Goal: Transaction & Acquisition: Purchase product/service

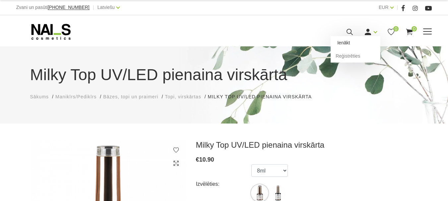
click at [322, 49] on link "Ienākt" at bounding box center [356, 42] width 50 height 13
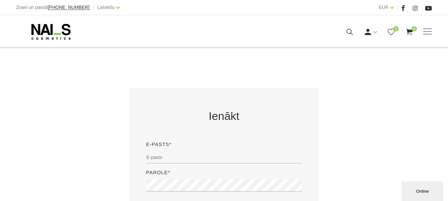
scroll to position [100, 0]
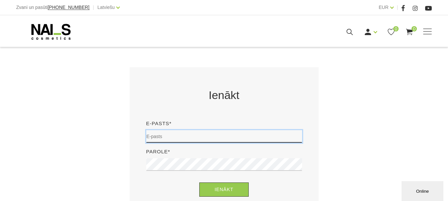
click at [203, 130] on input "email" at bounding box center [224, 136] width 156 height 13
type input "canella.talsi@canella.lv"
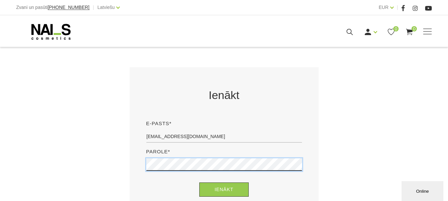
click at [199, 183] on button "Ienākt" at bounding box center [223, 190] width 49 height 14
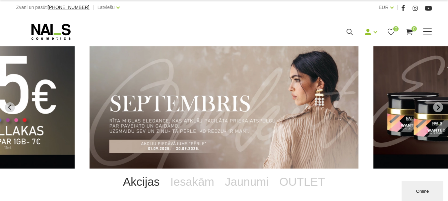
click at [0, 0] on link "Bāzes, topi un praimeri" at bounding box center [0, 0] width 0 height 0
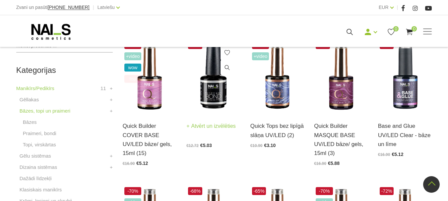
scroll to position [133, 0]
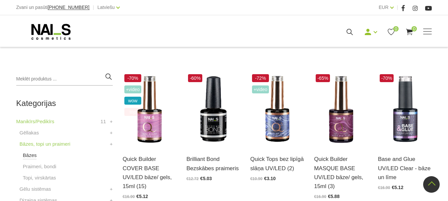
click at [33, 157] on link "Bāzes" at bounding box center [30, 156] width 14 height 8
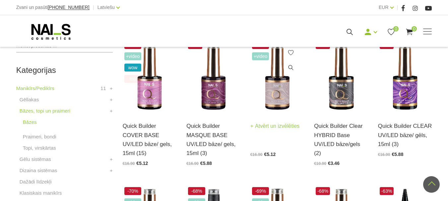
scroll to position [166, 0]
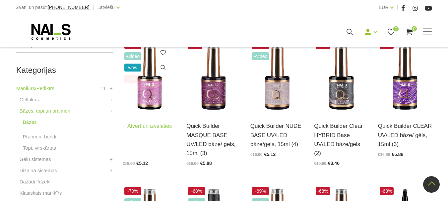
click at [161, 126] on link "Atvērt un izvēlēties" at bounding box center [147, 126] width 49 height 9
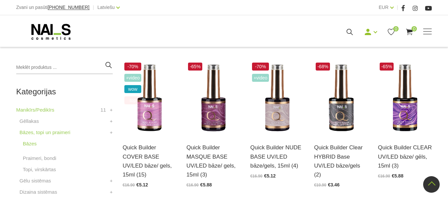
scroll to position [133, 0]
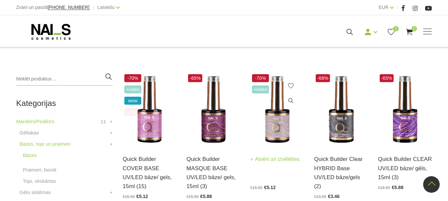
click at [272, 157] on link "Atvērt un izvēlēties" at bounding box center [274, 159] width 49 height 9
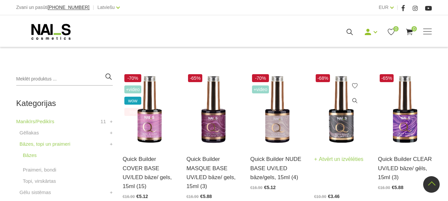
click at [349, 158] on link "Atvērt un izvēlēties" at bounding box center [338, 159] width 49 height 9
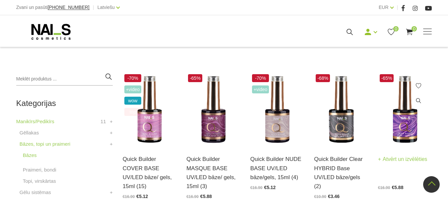
click at [404, 159] on link "Atvērt un izvēlēties" at bounding box center [402, 159] width 49 height 9
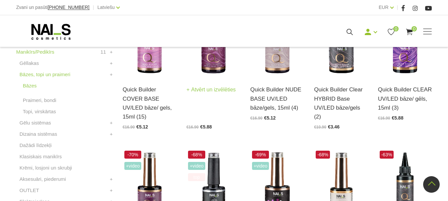
scroll to position [166, 0]
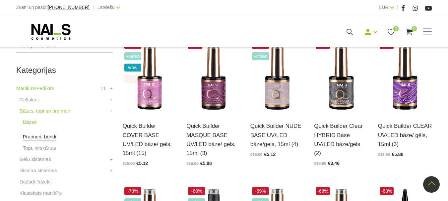
click at [43, 135] on link "Praimeri, bondi" at bounding box center [40, 137] width 34 height 8
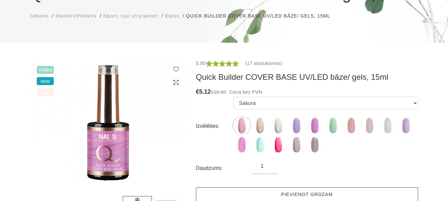
scroll to position [100, 0]
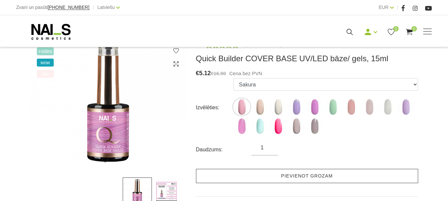
click at [277, 175] on link "Pievienot grozam" at bounding box center [307, 176] width 222 height 14
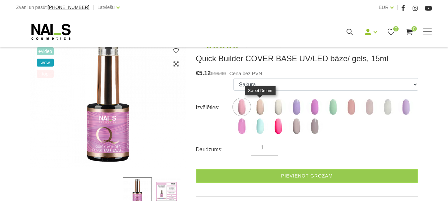
click at [259, 109] on img at bounding box center [260, 107] width 17 height 17
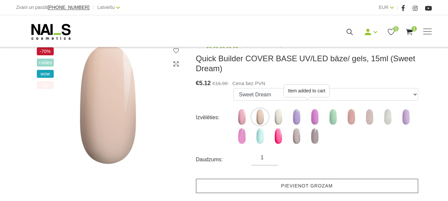
click at [282, 188] on link "Pievienot grozam" at bounding box center [307, 186] width 222 height 14
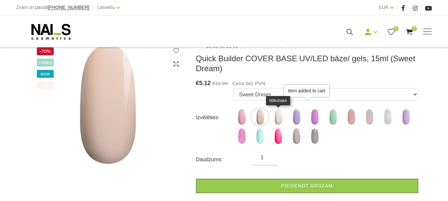
click at [279, 119] on img at bounding box center [278, 117] width 17 height 17
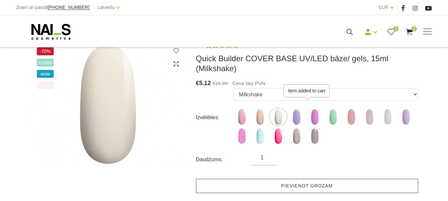
click at [281, 187] on link "Pievienot grozam" at bounding box center [307, 186] width 222 height 14
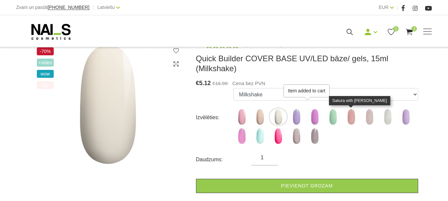
click at [353, 115] on img at bounding box center [351, 117] width 17 height 17
select select "5206"
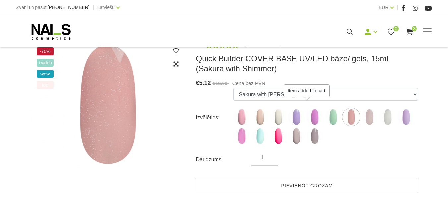
click at [331, 185] on link "Pievienot grozam" at bounding box center [307, 186] width 222 height 14
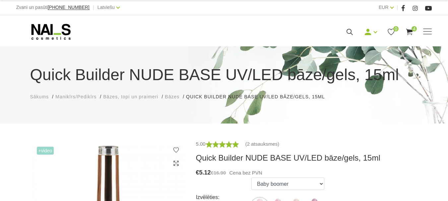
scroll to position [66, 0]
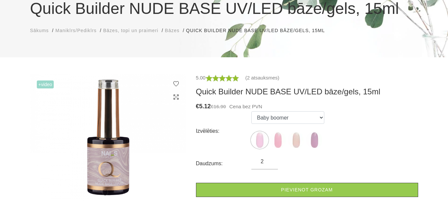
click at [270, 161] on input "2" at bounding box center [264, 162] width 27 height 8
click at [270, 161] on input "3" at bounding box center [264, 162] width 27 height 8
click at [270, 161] on input "4" at bounding box center [264, 162] width 27 height 8
type input "5"
click at [270, 161] on input "5" at bounding box center [264, 162] width 27 height 8
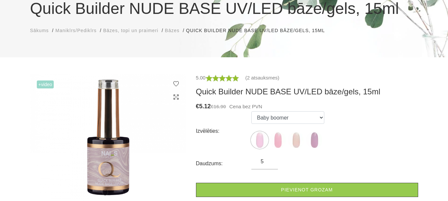
click at [284, 190] on link "Pievienot grozam" at bounding box center [307, 190] width 222 height 14
click at [299, 143] on img at bounding box center [296, 140] width 17 height 17
select select "5872"
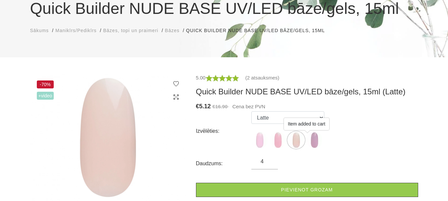
click at [270, 165] on input "4" at bounding box center [264, 162] width 27 height 8
type input "3"
click at [270, 165] on input "3" at bounding box center [264, 162] width 27 height 8
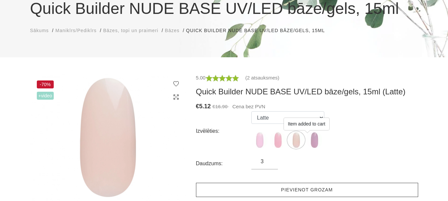
click at [276, 188] on link "Pievienot grozam" at bounding box center [307, 190] width 222 height 14
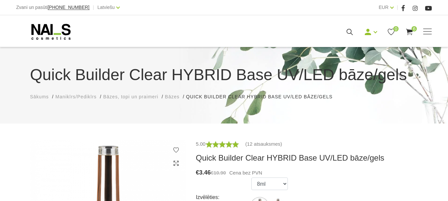
scroll to position [100, 0]
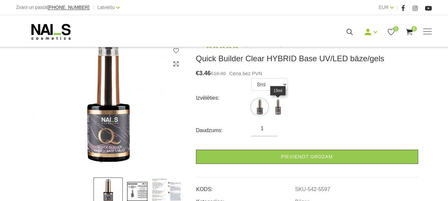
click at [274, 107] on img at bounding box center [278, 107] width 17 height 17
select select "5598"
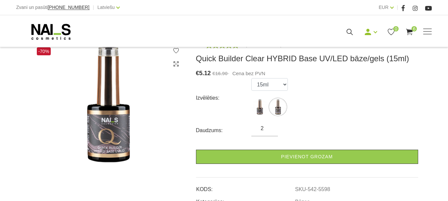
click at [270, 126] on input "2" at bounding box center [264, 129] width 27 height 8
click at [271, 126] on input "3" at bounding box center [264, 129] width 27 height 8
click at [271, 126] on input "4" at bounding box center [264, 129] width 27 height 8
type input "5"
click at [271, 126] on input "5" at bounding box center [264, 129] width 27 height 8
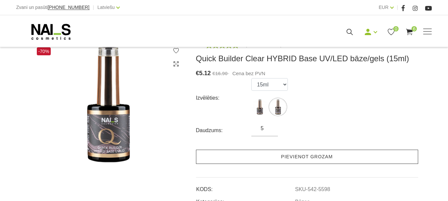
click at [284, 160] on link "Pievienot grozam" at bounding box center [307, 157] width 222 height 14
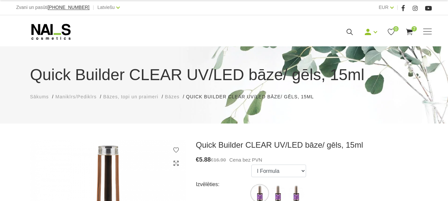
scroll to position [100, 0]
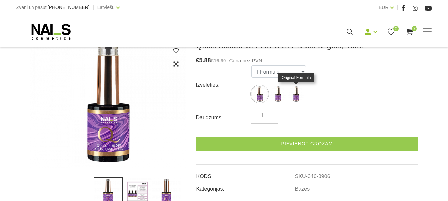
click at [296, 99] on img at bounding box center [296, 94] width 17 height 17
select select "3908"
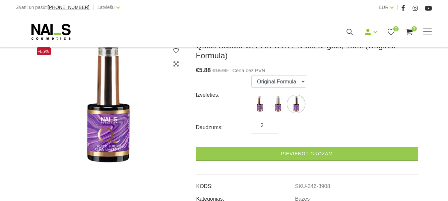
type input "2"
click at [270, 123] on input "2" at bounding box center [264, 126] width 27 height 8
drag, startPoint x: 291, startPoint y: 155, endPoint x: 284, endPoint y: 142, distance: 14.8
click at [291, 153] on link "Pievienot grozam" at bounding box center [307, 154] width 222 height 14
click at [259, 105] on img at bounding box center [259, 104] width 17 height 17
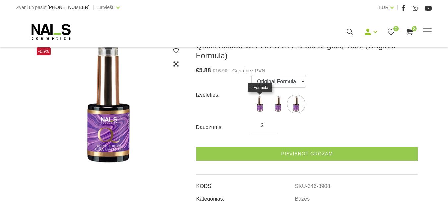
select select "3906"
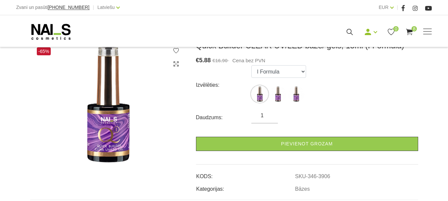
type input "1"
click at [270, 119] on input "1" at bounding box center [264, 116] width 27 height 8
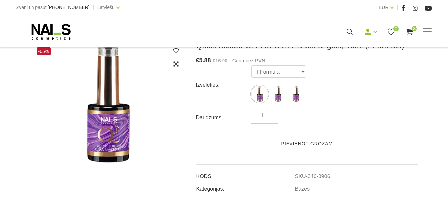
click at [279, 142] on link "Pievienot grozam" at bounding box center [307, 144] width 222 height 14
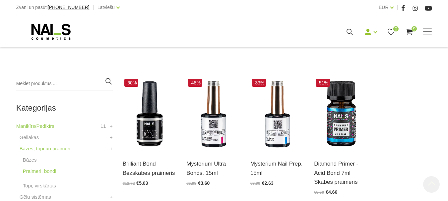
scroll to position [166, 0]
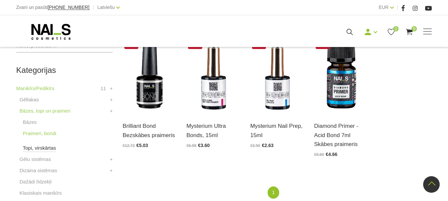
click at [50, 148] on link "Topi, virskārtas" at bounding box center [39, 148] width 33 height 8
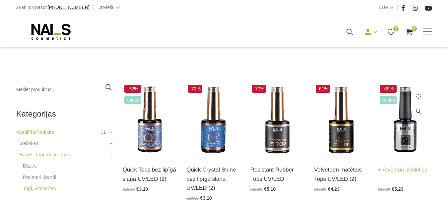
scroll to position [133, 0]
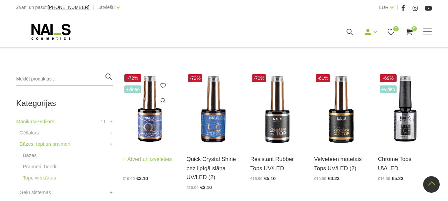
click at [152, 158] on link "Atvērt un izvēlēties" at bounding box center [147, 159] width 49 height 9
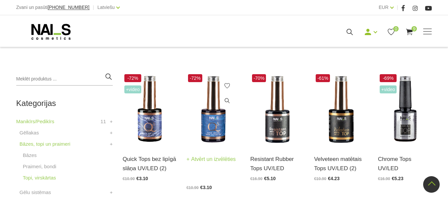
click at [213, 124] on img at bounding box center [213, 110] width 54 height 74
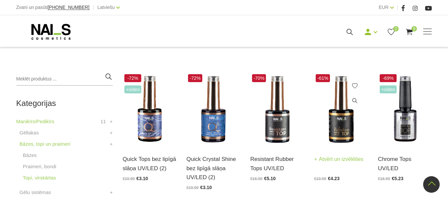
click at [338, 134] on img at bounding box center [341, 110] width 54 height 74
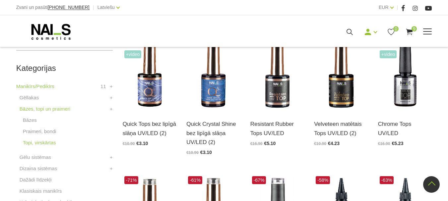
scroll to position [166, 0]
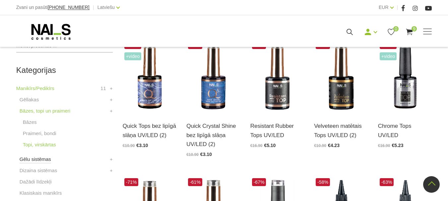
click at [31, 160] on link "Gēlu sistēmas" at bounding box center [36, 160] width 32 height 8
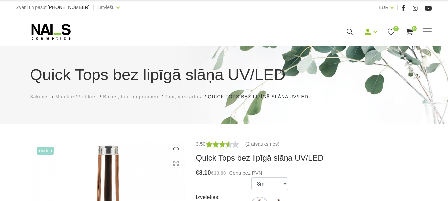
scroll to position [66, 0]
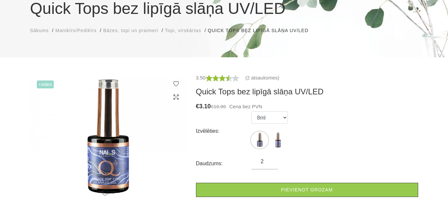
click at [271, 161] on input "2" at bounding box center [264, 162] width 27 height 8
click at [273, 161] on input "3" at bounding box center [264, 162] width 27 height 8
type input "2"
click at [269, 164] on input "2" at bounding box center [264, 162] width 27 height 8
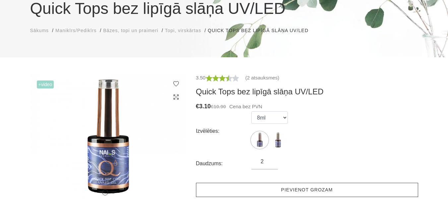
click at [280, 190] on link "Pievienot grozam" at bounding box center [307, 190] width 222 height 14
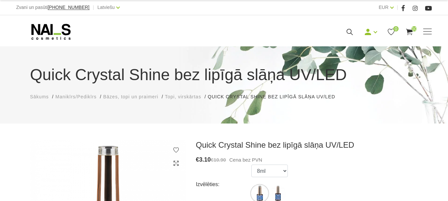
scroll to position [33, 0]
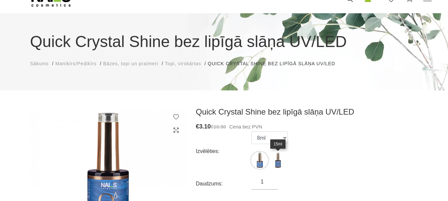
click at [276, 160] on img at bounding box center [278, 160] width 17 height 17
select select "5434"
click at [271, 181] on input "2" at bounding box center [264, 182] width 27 height 8
click at [271, 181] on input "3" at bounding box center [264, 182] width 27 height 8
click at [271, 181] on input "4" at bounding box center [264, 182] width 27 height 8
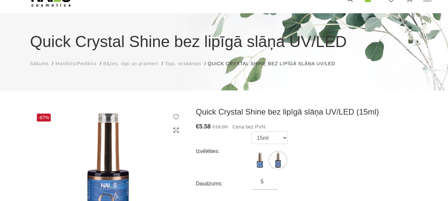
type input "5"
click at [271, 181] on input "5" at bounding box center [264, 182] width 27 height 8
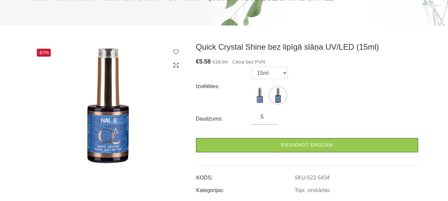
scroll to position [100, 0]
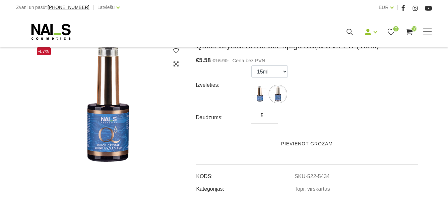
click at [308, 145] on link "Pievienot grozam" at bounding box center [307, 144] width 222 height 14
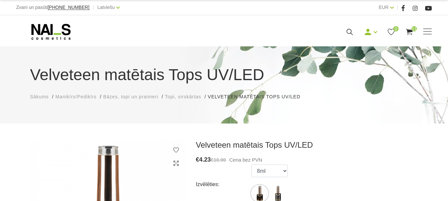
scroll to position [33, 0]
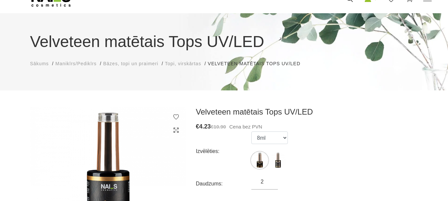
type input "2"
click at [269, 179] on input "2" at bounding box center [264, 182] width 27 height 8
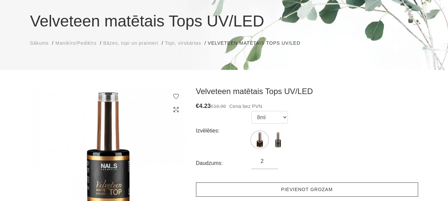
scroll to position [100, 0]
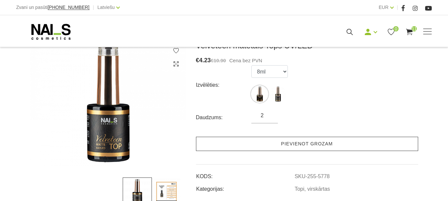
click at [282, 146] on link "Pievienot grozam" at bounding box center [307, 144] width 222 height 14
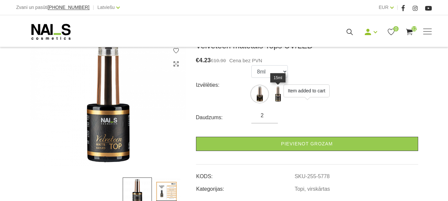
click at [276, 93] on img at bounding box center [278, 94] width 17 height 17
select select "5791"
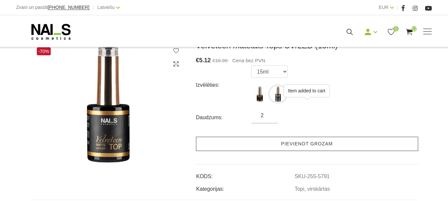
click at [283, 144] on link "Pievienot grozam" at bounding box center [307, 144] width 222 height 14
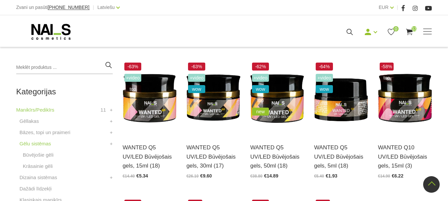
scroll to position [133, 0]
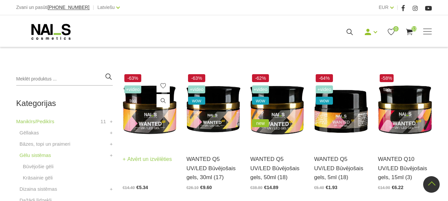
click at [153, 159] on link "Atvērt un izvēlēties" at bounding box center [147, 159] width 49 height 9
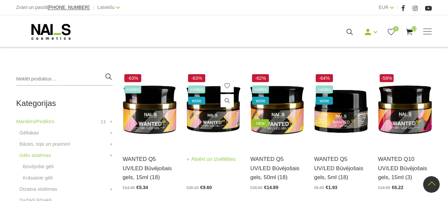
click at [220, 158] on link "Atvērt un izvēlēties" at bounding box center [210, 159] width 49 height 9
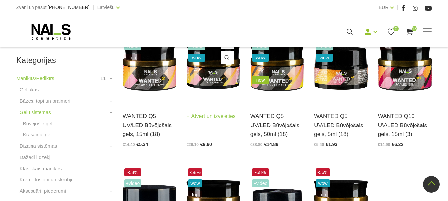
scroll to position [166, 0]
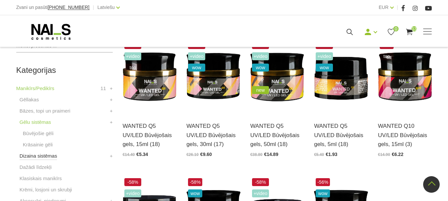
click at [30, 157] on link "Dizaina sistēmas" at bounding box center [38, 156] width 37 height 8
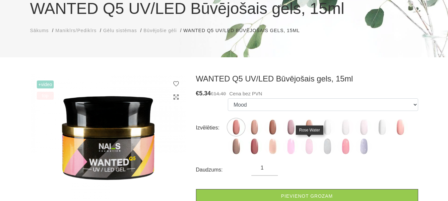
scroll to position [66, 0]
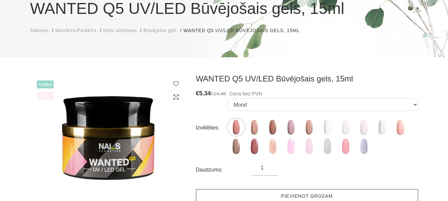
click at [305, 196] on link "Pievienot grozam" at bounding box center [307, 196] width 222 height 14
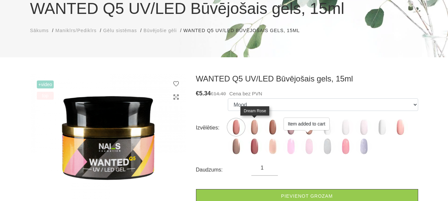
click at [253, 125] on img at bounding box center [254, 127] width 17 height 17
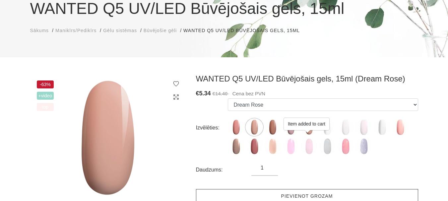
click at [288, 193] on link "Pievienot grozam" at bounding box center [307, 196] width 222 height 14
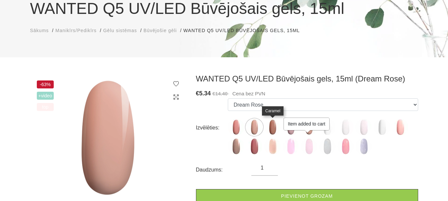
click at [272, 128] on img at bounding box center [272, 127] width 17 height 17
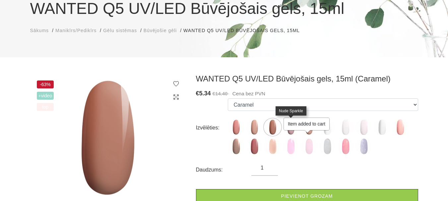
click at [293, 131] on img at bounding box center [291, 127] width 17 height 17
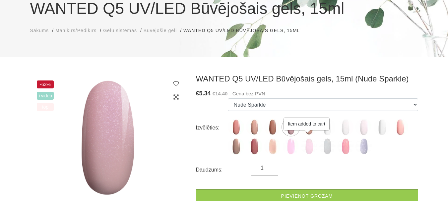
click at [318, 192] on link "Pievienot grozam" at bounding box center [307, 196] width 222 height 14
click at [311, 132] on img at bounding box center [309, 127] width 17 height 17
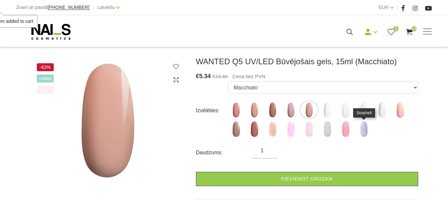
scroll to position [100, 0]
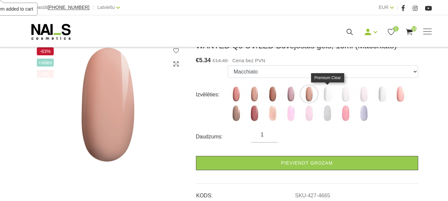
click at [328, 97] on img at bounding box center [327, 94] width 17 height 17
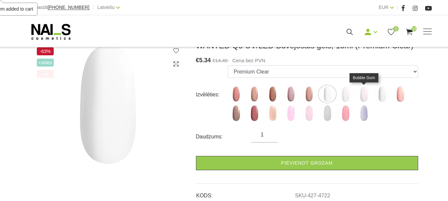
click at [363, 95] on img at bounding box center [364, 94] width 17 height 17
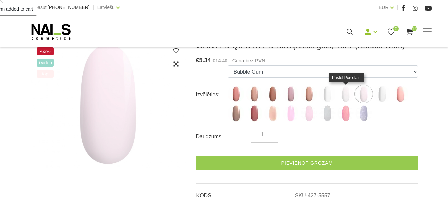
click at [348, 94] on img at bounding box center [345, 94] width 17 height 17
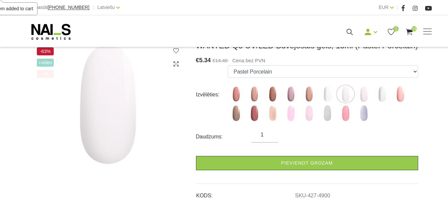
scroll to position [66, 0]
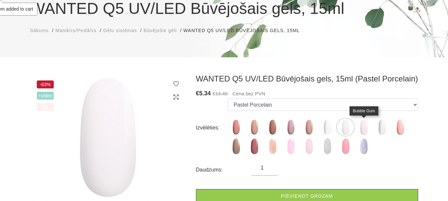
click at [363, 129] on img at bounding box center [364, 127] width 17 height 17
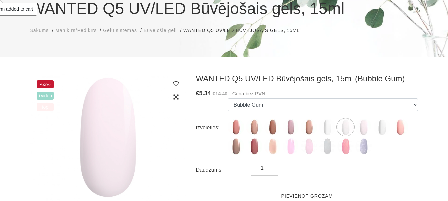
click at [326, 197] on link "Pievienot grozam" at bounding box center [307, 196] width 222 height 14
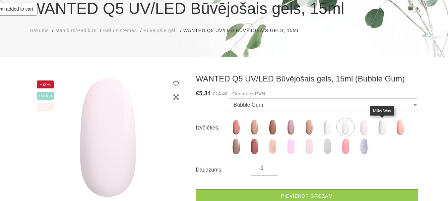
click at [378, 127] on img at bounding box center [382, 127] width 17 height 17
select select "5850"
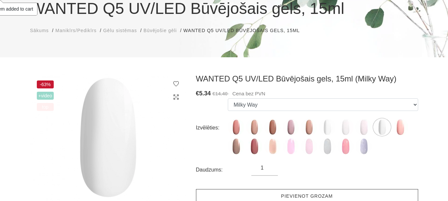
click at [321, 193] on link "Pievienot grozam" at bounding box center [307, 196] width 222 height 14
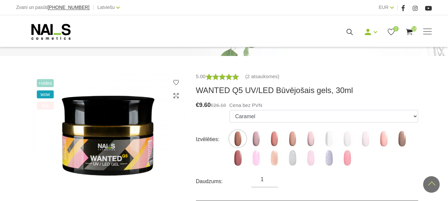
scroll to position [66, 0]
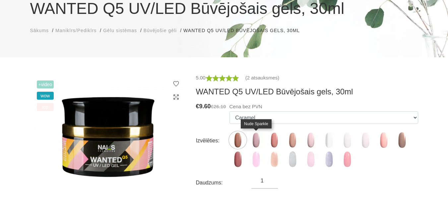
click at [258, 141] on img at bounding box center [256, 140] width 17 height 17
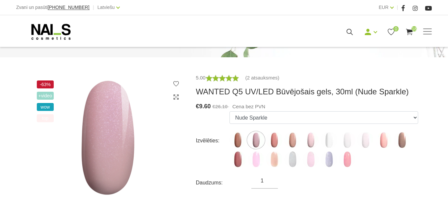
scroll to position [100, 0]
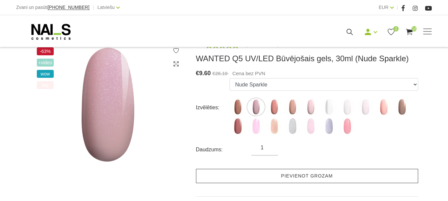
click at [271, 179] on link "Pievienot grozam" at bounding box center [307, 176] width 222 height 14
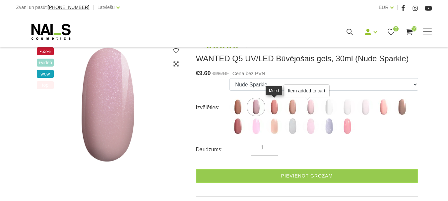
click at [277, 110] on img at bounding box center [274, 107] width 17 height 17
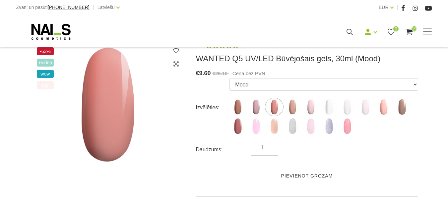
drag, startPoint x: 279, startPoint y: 175, endPoint x: 285, endPoint y: 172, distance: 6.1
click at [280, 175] on link "Pievienot grozam" at bounding box center [307, 176] width 222 height 14
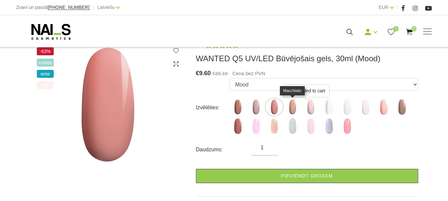
click at [296, 110] on img at bounding box center [292, 107] width 17 height 17
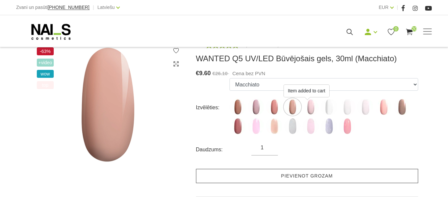
click at [312, 178] on link "Pievienot grozam" at bounding box center [307, 176] width 222 height 14
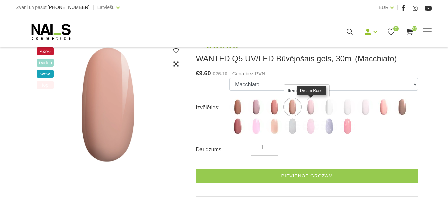
click at [310, 103] on img at bounding box center [311, 107] width 17 height 17
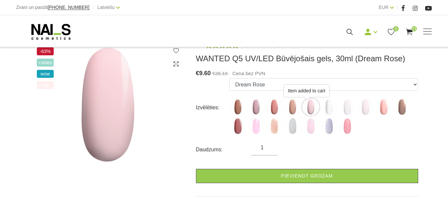
drag, startPoint x: 330, startPoint y: 174, endPoint x: 334, endPoint y: 154, distance: 20.2
click at [330, 175] on link "Pievienot grozam" at bounding box center [307, 176] width 222 height 14
click at [331, 105] on img at bounding box center [329, 107] width 17 height 17
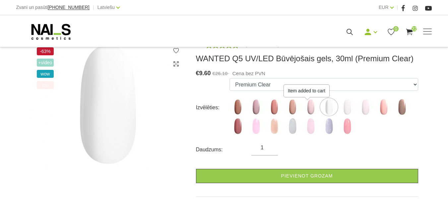
drag, startPoint x: 328, startPoint y: 177, endPoint x: 329, endPoint y: 156, distance: 20.9
click at [326, 174] on link "Pievienot grozam" at bounding box center [307, 176] width 222 height 14
click at [366, 110] on img at bounding box center [365, 107] width 17 height 17
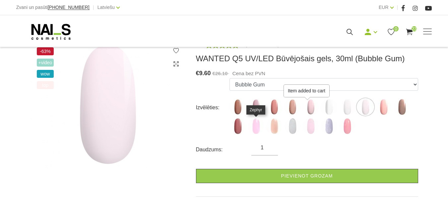
click at [255, 126] on img at bounding box center [256, 126] width 17 height 17
select select "6168"
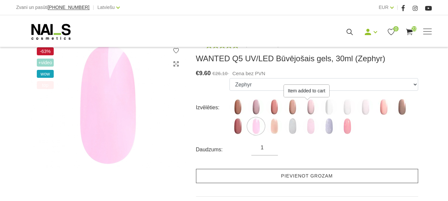
click at [274, 177] on link "Pievienot grozam" at bounding box center [307, 176] width 222 height 14
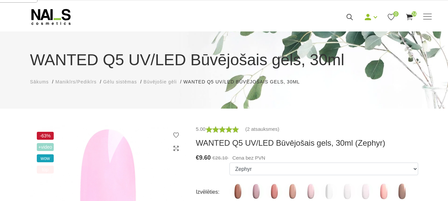
scroll to position [0, 0]
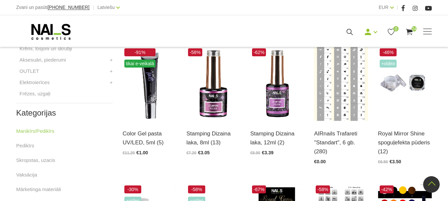
scroll to position [299, 0]
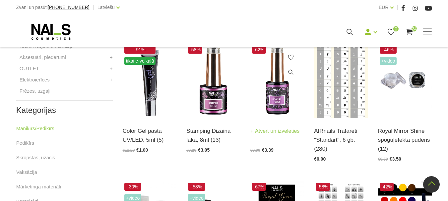
click at [274, 128] on link "Atvērt un izvēlēties" at bounding box center [274, 131] width 49 height 9
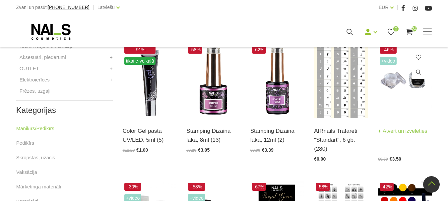
click at [408, 133] on link "Atvērt un izvēlēties" at bounding box center [402, 131] width 49 height 9
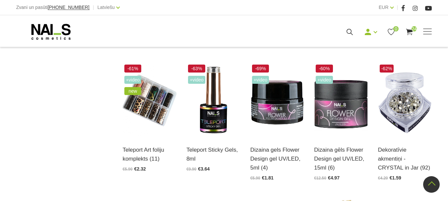
scroll to position [564, 0]
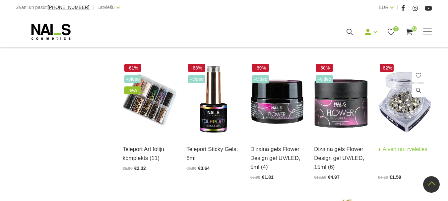
click at [403, 152] on link "Atvērt un izvēlēties" at bounding box center [402, 149] width 49 height 9
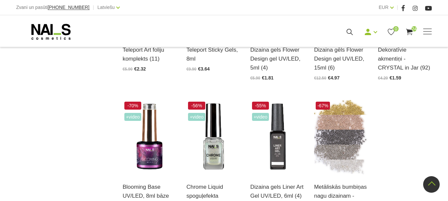
scroll to position [697, 0]
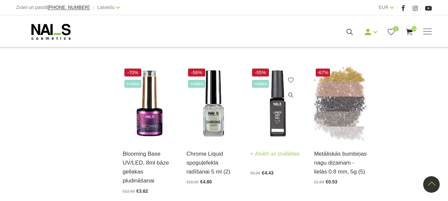
click at [275, 154] on link "Atvērt un izvēlēties" at bounding box center [274, 154] width 49 height 9
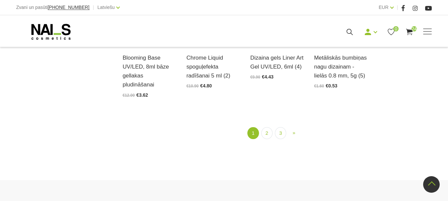
scroll to position [796, 0]
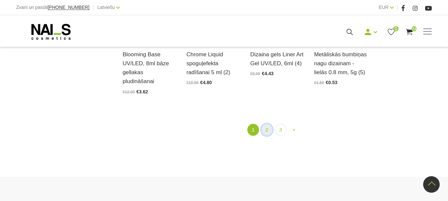
click at [270, 124] on link "2" at bounding box center [266, 130] width 11 height 12
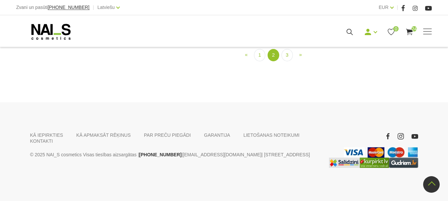
scroll to position [733, 0]
click at [287, 61] on link "3" at bounding box center [287, 55] width 11 height 12
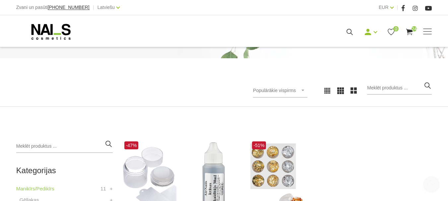
scroll to position [166, 0]
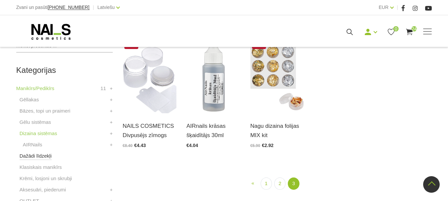
click at [47, 156] on link "Dažādi līdzekļi" at bounding box center [36, 156] width 32 height 8
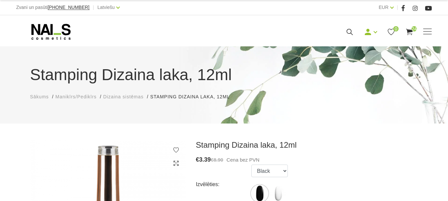
scroll to position [66, 0]
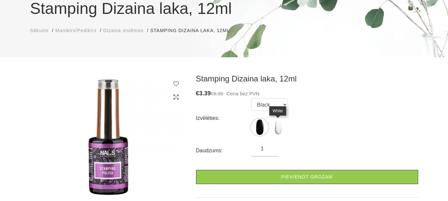
click at [279, 127] on img at bounding box center [278, 127] width 17 height 17
select select "4262"
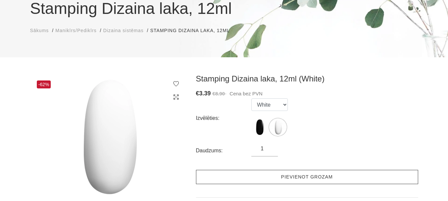
click at [286, 176] on link "Pievienot grozam" at bounding box center [307, 177] width 222 height 14
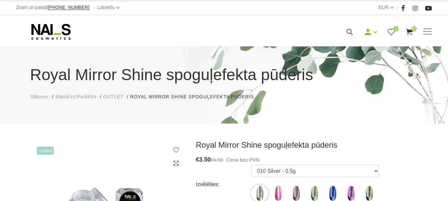
scroll to position [66, 0]
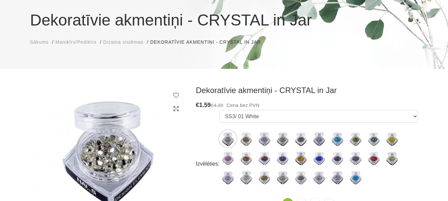
scroll to position [66, 0]
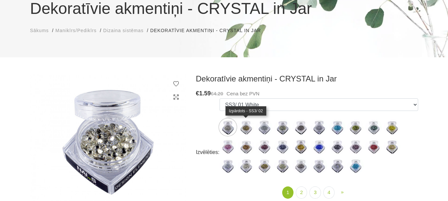
click at [241, 126] on img at bounding box center [246, 127] width 17 height 17
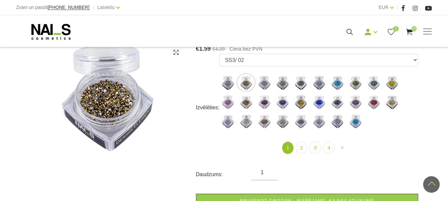
scroll to position [100, 0]
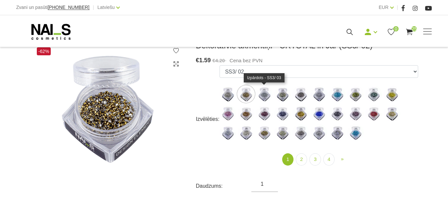
click at [267, 91] on img at bounding box center [264, 94] width 17 height 17
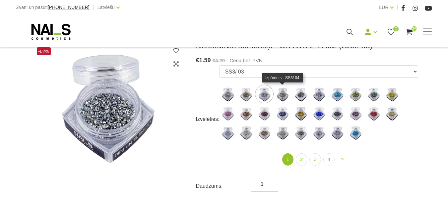
click at [280, 98] on img at bounding box center [282, 94] width 17 height 17
select select "5651"
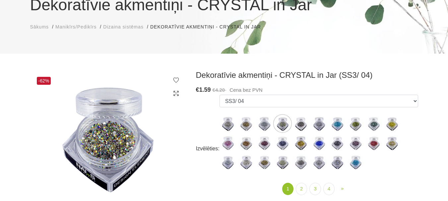
scroll to position [66, 0]
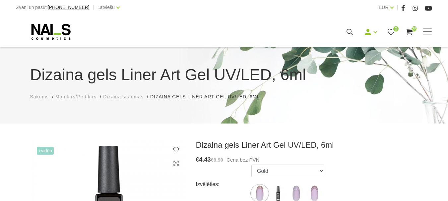
scroll to position [100, 0]
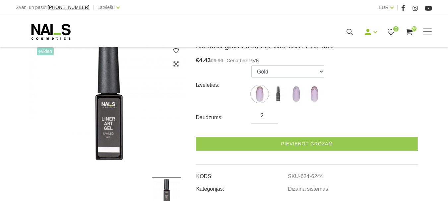
type input "2"
click at [270, 115] on input "2" at bounding box center [264, 116] width 27 height 8
click at [282, 141] on link "Pievienot grozam" at bounding box center [307, 144] width 222 height 14
click at [277, 94] on img at bounding box center [278, 94] width 17 height 17
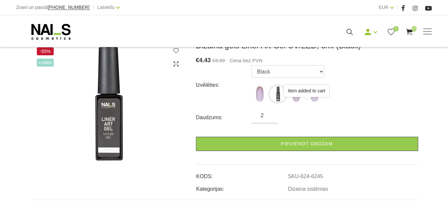
drag, startPoint x: 293, startPoint y: 145, endPoint x: 294, endPoint y: 112, distance: 32.9
click at [293, 142] on link "Pievienot grozam" at bounding box center [307, 144] width 222 height 14
click at [293, 98] on img at bounding box center [296, 94] width 17 height 17
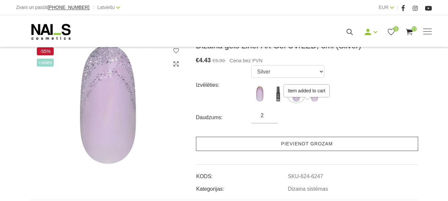
click at [299, 142] on link "Pievienot grozam" at bounding box center [307, 144] width 222 height 14
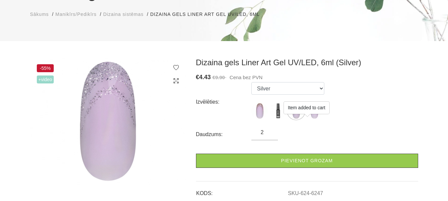
scroll to position [33, 0]
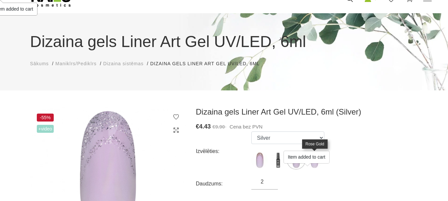
click at [315, 166] on img at bounding box center [314, 160] width 17 height 17
select select "6248"
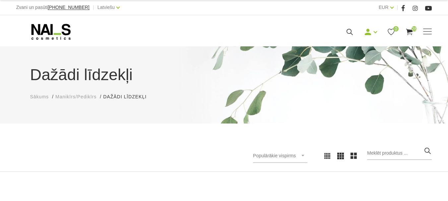
scroll to position [133, 0]
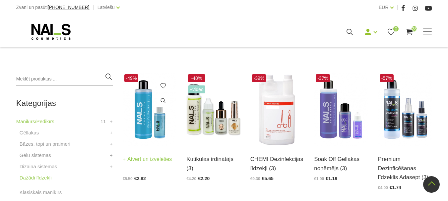
click at [154, 157] on link "Atvērt un izvēlēties" at bounding box center [147, 159] width 49 height 9
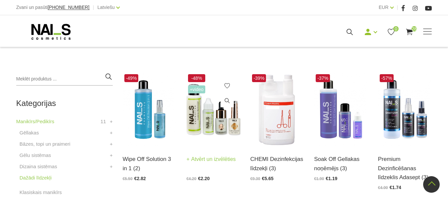
click at [210, 154] on div "Kutikulas irdinātājs (3) Atvērt un izvēlēties €4.20 €2.20" at bounding box center [213, 164] width 54 height 34
click at [211, 162] on link "Atvērt un izvēlēties" at bounding box center [210, 159] width 49 height 9
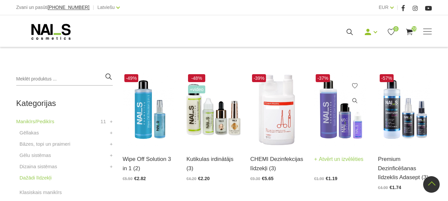
click at [343, 161] on link "Atvērt un izvēlēties" at bounding box center [338, 159] width 49 height 9
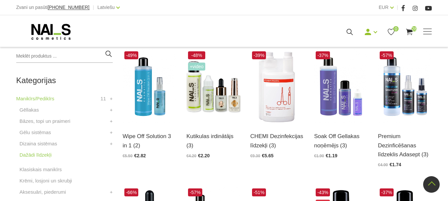
scroll to position [199, 0]
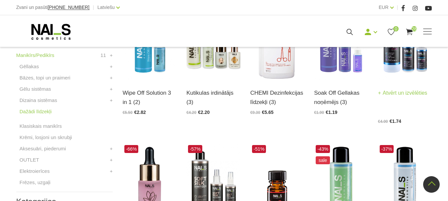
click at [403, 94] on link "Atvērt un izvēlēties" at bounding box center [402, 93] width 49 height 9
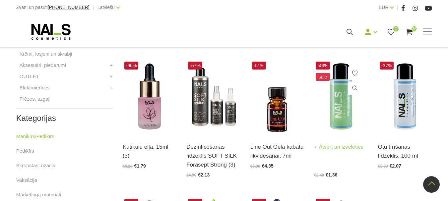
scroll to position [299, 0]
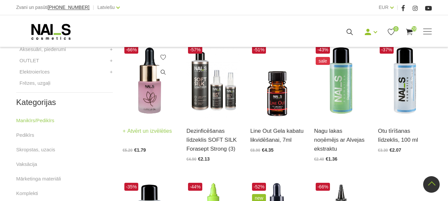
click at [154, 129] on link "Atvērt un izvēlēties" at bounding box center [147, 131] width 49 height 9
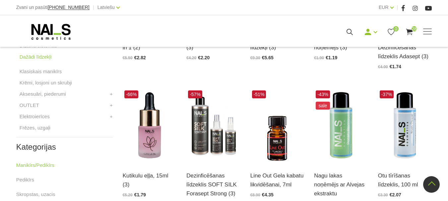
scroll to position [265, 0]
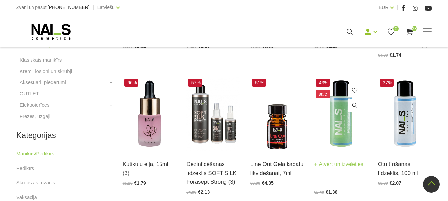
click at [357, 162] on link "Atvērt un izvēlēties" at bounding box center [338, 164] width 49 height 9
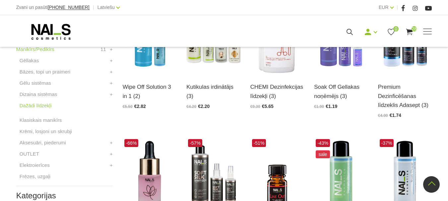
scroll to position [199, 0]
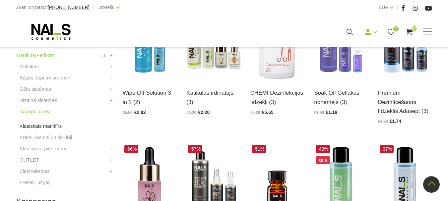
click at [56, 125] on link "Klasiskais manikīrs" at bounding box center [41, 126] width 42 height 8
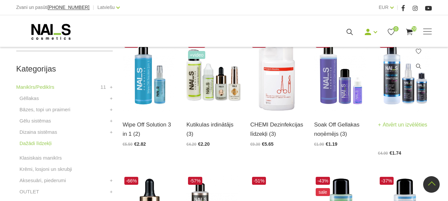
scroll to position [166, 0]
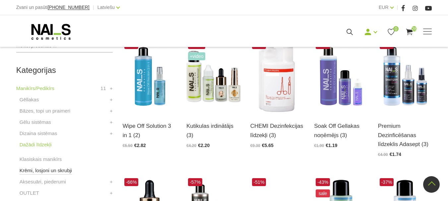
click at [51, 171] on link "Krēmi, losjoni un skrubji" at bounding box center [46, 171] width 52 height 8
click at [44, 179] on link "Aksesuāri, piederumi" at bounding box center [43, 182] width 46 height 8
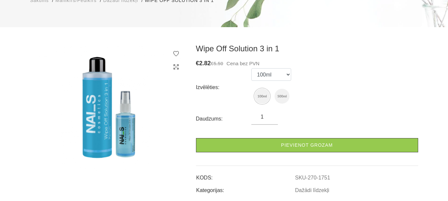
scroll to position [100, 0]
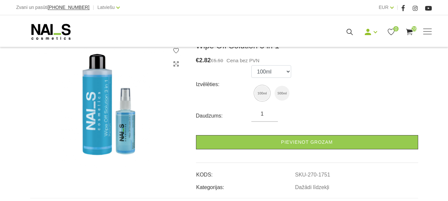
click at [265, 112] on input "1" at bounding box center [264, 114] width 27 height 8
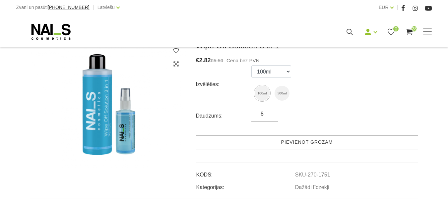
type input "8"
click at [279, 138] on link "Pievienot grozam" at bounding box center [307, 142] width 222 height 14
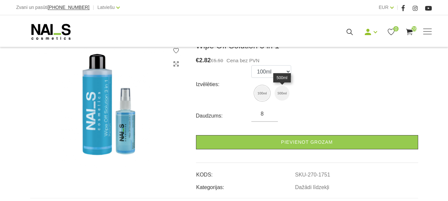
click at [278, 92] on img at bounding box center [282, 93] width 15 height 15
select select "1752"
type input "7"
click at [270, 117] on input "7" at bounding box center [264, 114] width 27 height 8
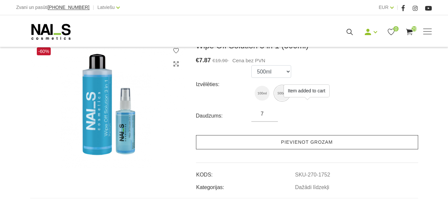
click at [292, 141] on link "Pievienot grozam" at bounding box center [307, 142] width 222 height 14
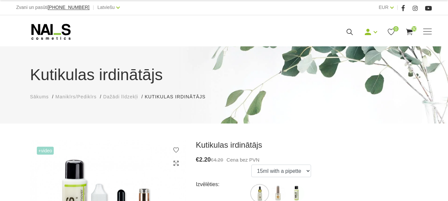
scroll to position [33, 0]
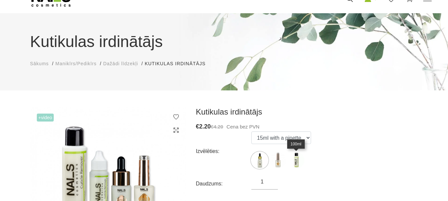
click at [298, 160] on img at bounding box center [296, 160] width 17 height 17
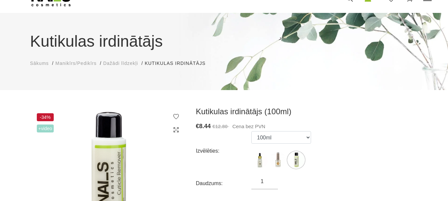
scroll to position [0, 0]
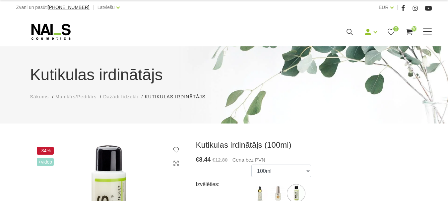
click at [413, 35] on use at bounding box center [409, 32] width 7 height 6
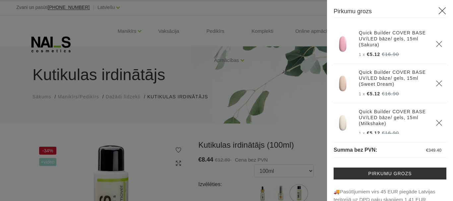
click at [190, 60] on div at bounding box center [226, 100] width 453 height 201
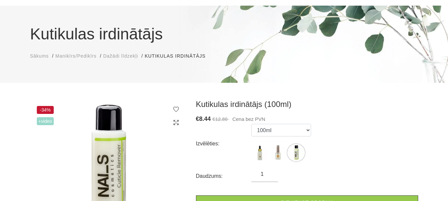
scroll to position [33, 0]
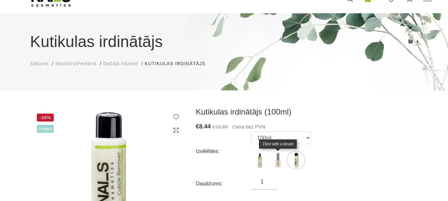
click at [277, 161] on img at bounding box center [278, 160] width 17 height 17
select select "364"
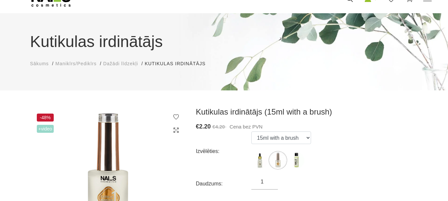
scroll to position [66, 0]
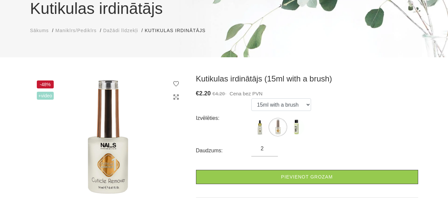
click at [269, 146] on input "2" at bounding box center [264, 149] width 27 height 8
click at [270, 147] on input "3" at bounding box center [264, 149] width 27 height 8
type input "4"
click at [270, 147] on input "4" at bounding box center [264, 149] width 27 height 8
click at [284, 185] on div "Kutikulas irdinātājs (15ml with a brush) € 2.20 €4.20 Cena bez PVN Izvēlēties: …" at bounding box center [307, 150] width 222 height 153
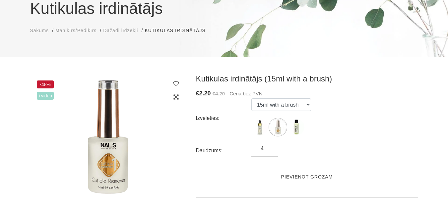
click at [283, 180] on link "Pievienot grozam" at bounding box center [307, 177] width 222 height 14
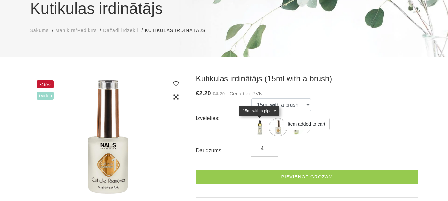
click at [259, 130] on img at bounding box center [259, 127] width 17 height 17
select select "363"
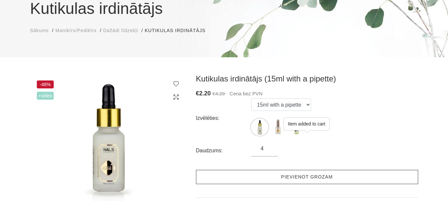
click at [288, 176] on link "Pievienot grozam" at bounding box center [307, 177] width 222 height 14
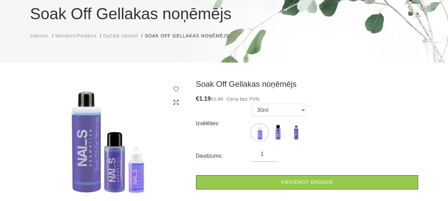
scroll to position [66, 0]
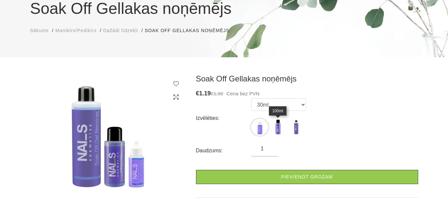
click at [275, 128] on img at bounding box center [278, 127] width 17 height 17
select select "453"
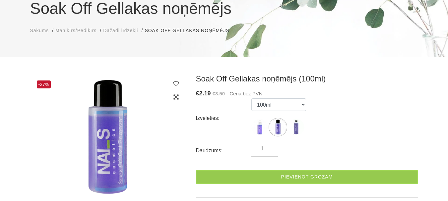
click at [265, 149] on input "1" at bounding box center [264, 149] width 27 height 8
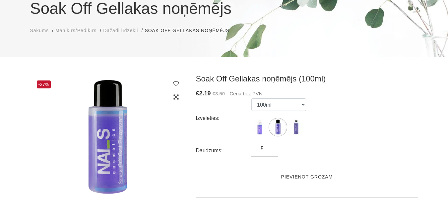
type input "5"
click at [290, 177] on link "Pievienot grozam" at bounding box center [307, 177] width 222 height 14
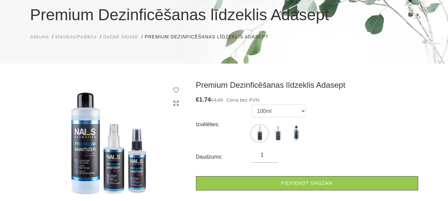
scroll to position [66, 0]
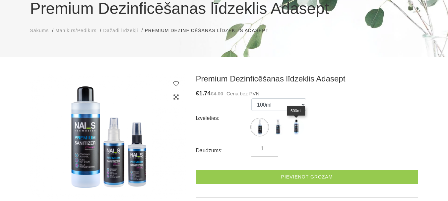
click at [294, 124] on img at bounding box center [296, 127] width 17 height 17
select select "5583"
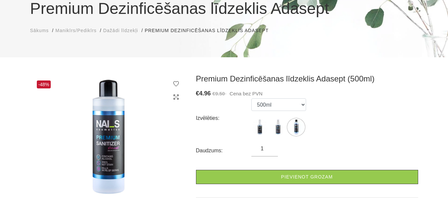
click at [266, 150] on input "1" at bounding box center [264, 149] width 27 height 8
type input "2"
click at [271, 148] on input "2" at bounding box center [264, 149] width 27 height 8
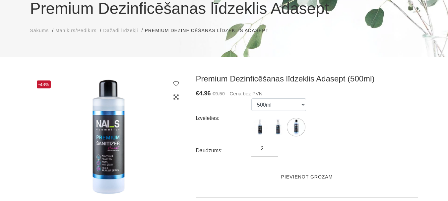
click at [282, 177] on link "Pievienot grozam" at bounding box center [307, 177] width 222 height 14
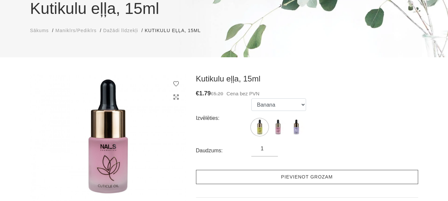
scroll to position [66, 0]
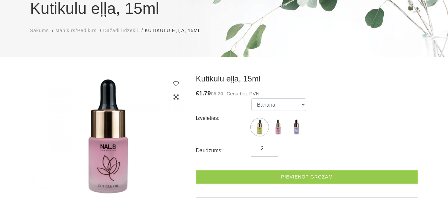
click at [270, 148] on input "2" at bounding box center [264, 149] width 27 height 8
click at [270, 148] on input "3" at bounding box center [264, 149] width 27 height 8
click at [270, 148] on input "4" at bounding box center [264, 149] width 27 height 8
click at [270, 148] on input "5" at bounding box center [264, 149] width 27 height 8
type input "6"
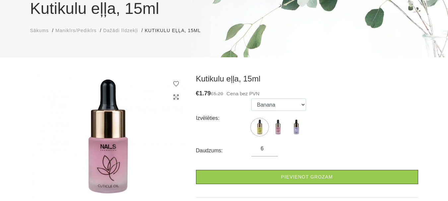
click at [270, 148] on input "6" at bounding box center [264, 149] width 27 height 8
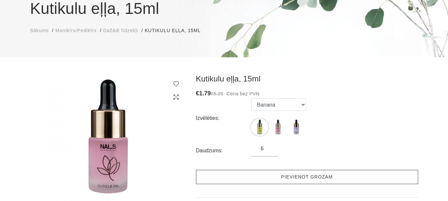
click at [272, 176] on link "Pievienot grozam" at bounding box center [307, 177] width 222 height 14
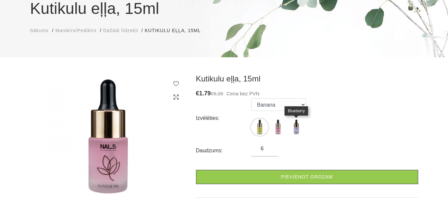
click at [297, 128] on img at bounding box center [296, 127] width 17 height 17
select select "6096"
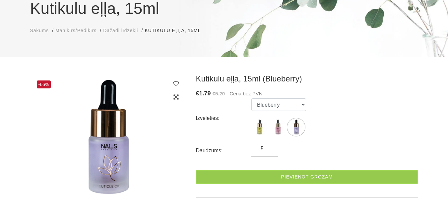
click at [270, 150] on input "5" at bounding box center [264, 149] width 27 height 8
click at [270, 150] on input "4" at bounding box center [264, 149] width 27 height 8
type input "3"
click at [270, 150] on input "3" at bounding box center [264, 149] width 27 height 8
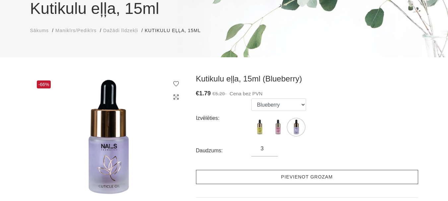
click at [288, 179] on link "Pievienot grozam" at bounding box center [307, 177] width 222 height 14
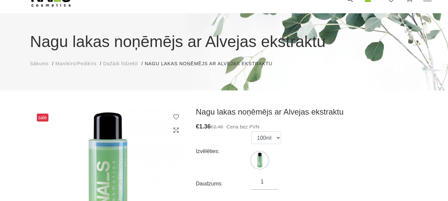
scroll to position [33, 0]
click at [269, 181] on input "2" at bounding box center [264, 182] width 27 height 8
click at [269, 181] on input "3" at bounding box center [264, 182] width 27 height 8
type input "4"
click at [269, 181] on input "4" at bounding box center [264, 182] width 27 height 8
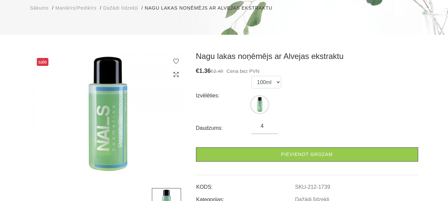
scroll to position [100, 0]
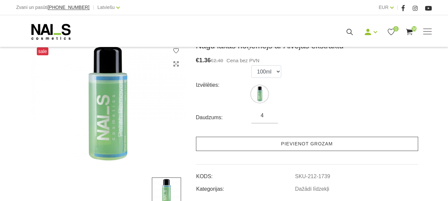
click at [300, 147] on link "Pievienot grozam" at bounding box center [307, 144] width 222 height 14
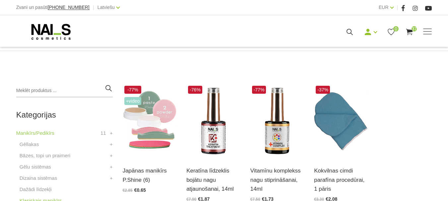
scroll to position [133, 0]
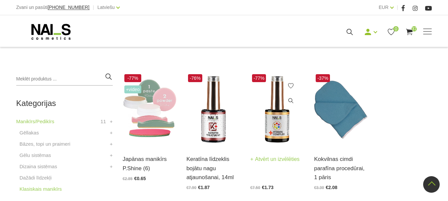
click at [274, 159] on link "Atvērt un izvēlēties" at bounding box center [274, 159] width 49 height 9
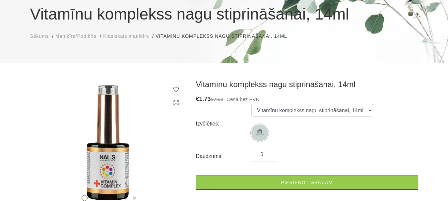
scroll to position [66, 0]
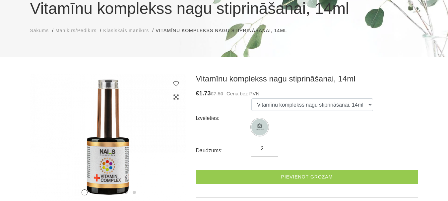
click at [270, 147] on input "2" at bounding box center [264, 149] width 27 height 8
click at [270, 147] on input "3" at bounding box center [264, 149] width 27 height 8
type input "4"
click at [270, 147] on input "4" at bounding box center [264, 149] width 27 height 8
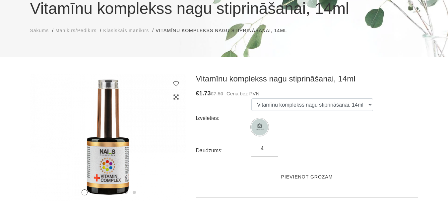
click at [279, 174] on link "Pievienot grozam" at bounding box center [307, 177] width 222 height 14
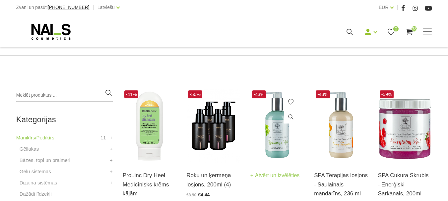
scroll to position [133, 0]
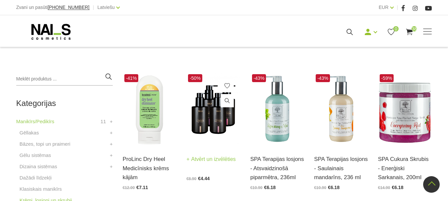
click at [216, 159] on link "Atvērt un izvēlēties" at bounding box center [210, 159] width 49 height 9
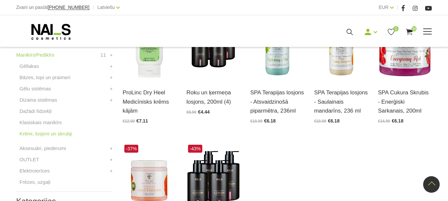
scroll to position [199, 0]
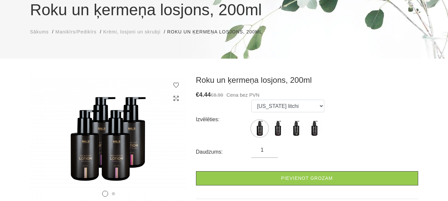
scroll to position [66, 0]
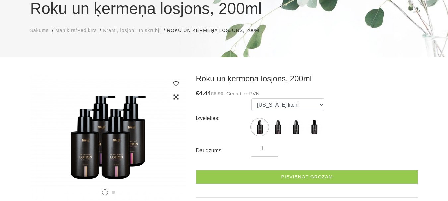
click at [264, 148] on input "1" at bounding box center [264, 149] width 27 height 8
type input "2"
click at [271, 146] on input "2" at bounding box center [264, 149] width 27 height 8
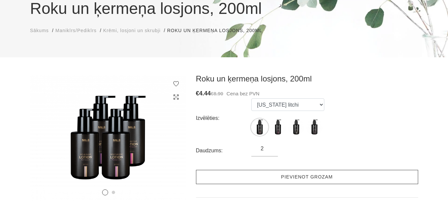
click at [288, 179] on link "Pievienot grozam" at bounding box center [307, 177] width 222 height 14
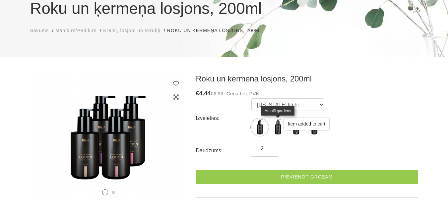
click at [277, 128] on img at bounding box center [278, 127] width 17 height 17
select select "6416"
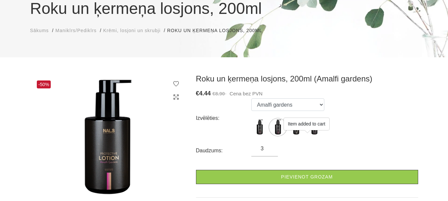
click at [271, 146] on input "3" at bounding box center [264, 149] width 27 height 8
type input "4"
click at [271, 146] on input "4" at bounding box center [264, 149] width 27 height 8
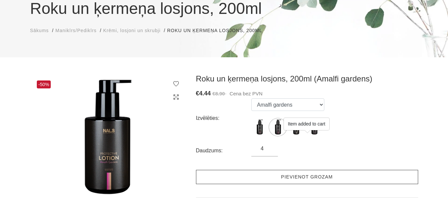
click at [288, 177] on link "Pievienot grozam" at bounding box center [307, 177] width 222 height 14
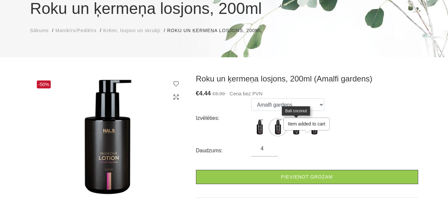
click at [295, 132] on img at bounding box center [296, 127] width 17 height 17
select select "6417"
type input "3"
click at [268, 151] on input "3" at bounding box center [264, 149] width 27 height 8
drag, startPoint x: 285, startPoint y: 174, endPoint x: 304, endPoint y: 164, distance: 20.9
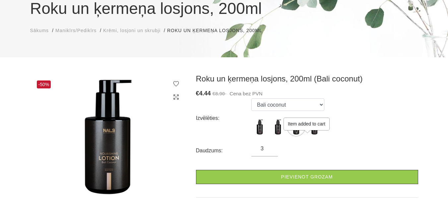
click at [286, 174] on link "Pievienot grozam" at bounding box center [307, 177] width 222 height 14
click at [313, 131] on img at bounding box center [314, 127] width 17 height 17
select select "6418"
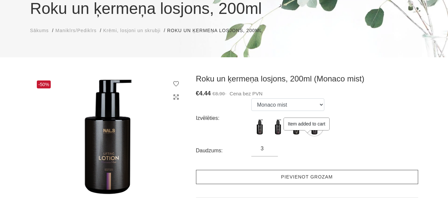
click at [300, 179] on link "Pievienot grozam" at bounding box center [307, 177] width 222 height 14
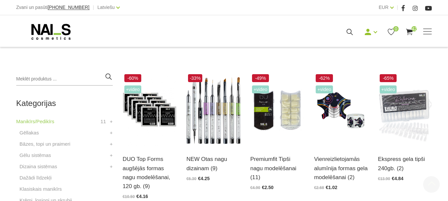
scroll to position [133, 0]
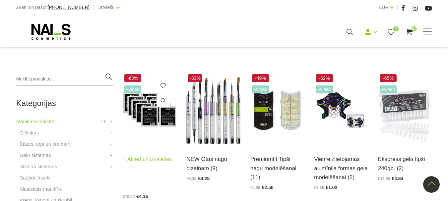
click at [146, 158] on link "Atvērt un izvēlēties" at bounding box center [147, 159] width 49 height 9
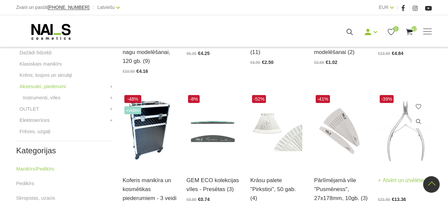
scroll to position [265, 0]
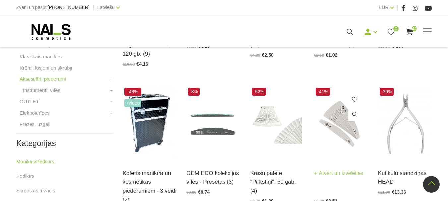
click at [346, 174] on link "Atvērt un izvēlēties" at bounding box center [338, 173] width 49 height 9
click at [345, 174] on link "Atvērt un izvēlēties" at bounding box center [338, 173] width 49 height 9
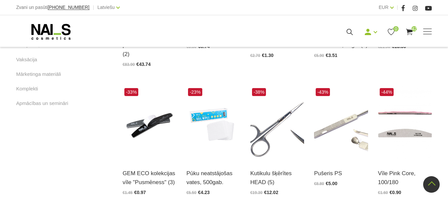
scroll to position [431, 0]
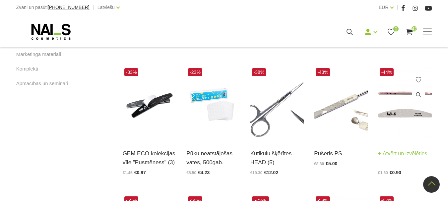
click at [402, 156] on link "Atvērt un izvēlēties" at bounding box center [402, 153] width 49 height 9
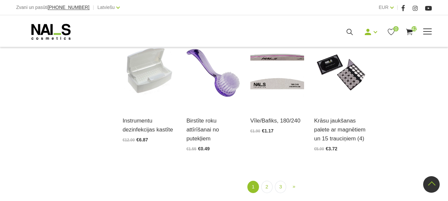
scroll to position [763, 0]
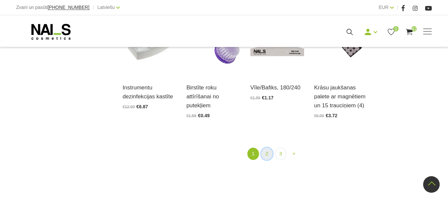
click at [263, 154] on link "2" at bounding box center [266, 154] width 11 height 12
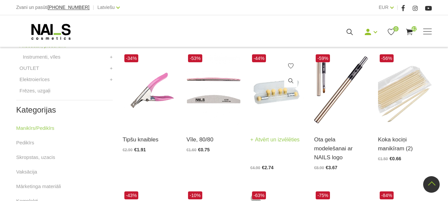
scroll to position [302, 0]
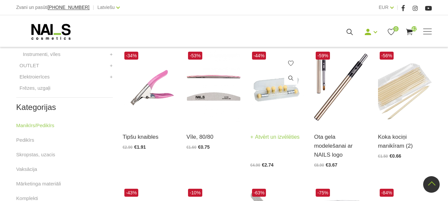
click at [277, 133] on link "Atvērt un izvēlēties" at bounding box center [274, 137] width 49 height 9
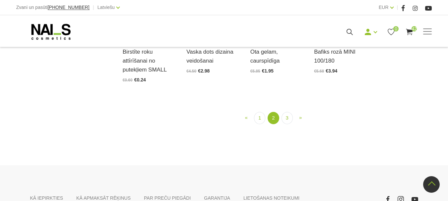
scroll to position [799, 0]
click at [289, 112] on link "3" at bounding box center [287, 118] width 11 height 12
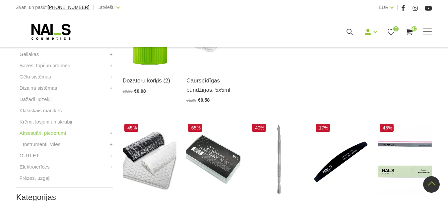
scroll to position [202, 0]
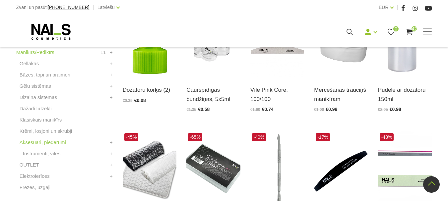
drag, startPoint x: 42, startPoint y: 177, endPoint x: 56, endPoint y: 167, distance: 17.1
click at [43, 177] on link "Elektroierīces" at bounding box center [35, 177] width 30 height 8
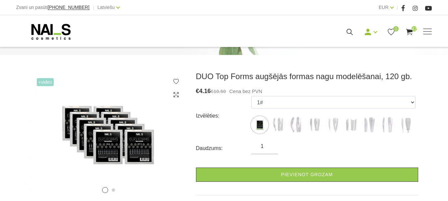
scroll to position [100, 0]
type input "2"
click at [269, 145] on input "2" at bounding box center [264, 147] width 27 height 8
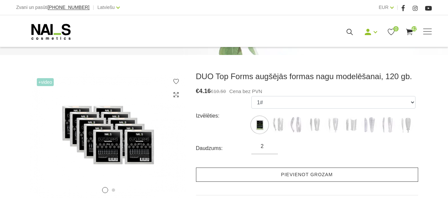
click at [279, 173] on link "Pievienot grozam" at bounding box center [307, 175] width 222 height 14
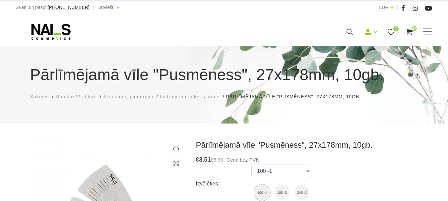
scroll to position [66, 0]
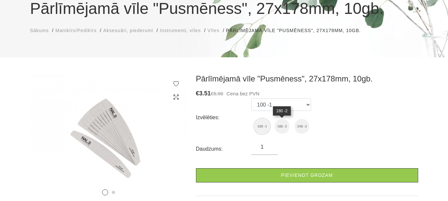
click at [280, 129] on img at bounding box center [282, 126] width 15 height 15
select select "4551"
click at [264, 148] on input "1" at bounding box center [264, 147] width 27 height 8
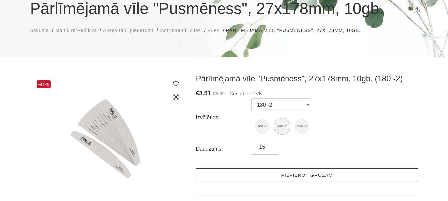
type input "15"
click at [288, 177] on link "Pievienot grozam" at bounding box center [307, 176] width 222 height 14
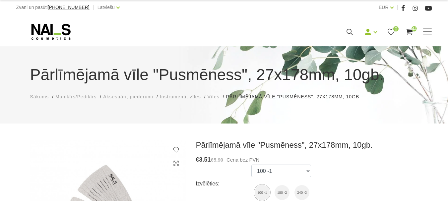
scroll to position [66, 0]
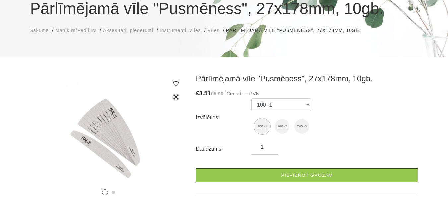
click at [265, 148] on input "1" at bounding box center [264, 147] width 27 height 8
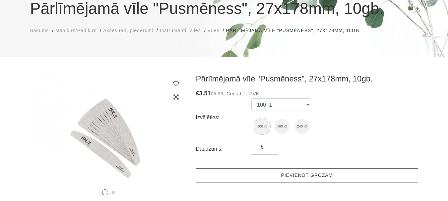
type input "6"
click at [317, 175] on link "Pievienot grozam" at bounding box center [307, 176] width 222 height 14
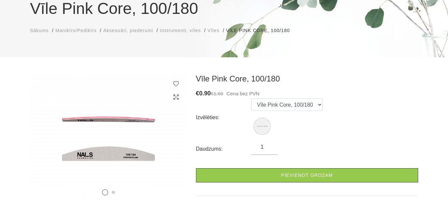
scroll to position [66, 0]
click at [264, 149] on input "1" at bounding box center [264, 147] width 27 height 8
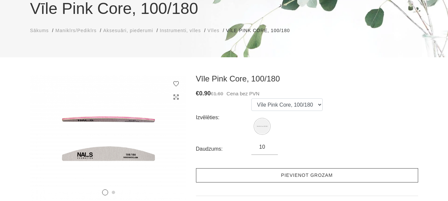
type input "10"
click at [282, 173] on link "Pievienot grozam" at bounding box center [307, 176] width 222 height 14
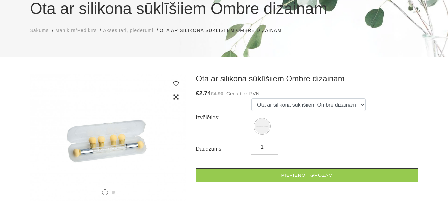
scroll to position [66, 0]
type input "2"
click at [271, 146] on input "2" at bounding box center [264, 147] width 27 height 8
drag, startPoint x: 279, startPoint y: 172, endPoint x: 249, endPoint y: 147, distance: 39.4
click at [279, 172] on link "Pievienot grozam" at bounding box center [307, 176] width 222 height 14
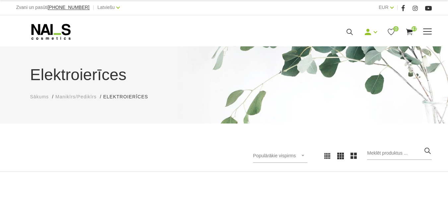
click at [0, 0] on link "Gēllakas" at bounding box center [0, 0] width 0 height 0
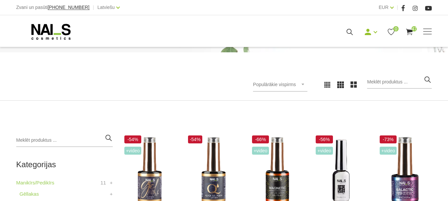
scroll to position [33, 0]
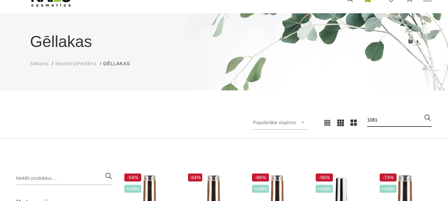
type input "1081"
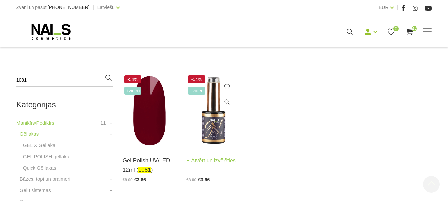
scroll to position [133, 0]
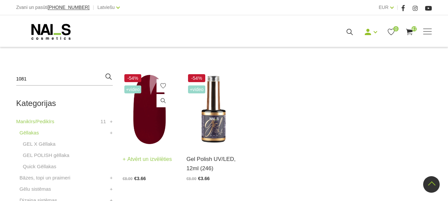
click at [153, 158] on link "Atvērt un izvēlēties" at bounding box center [147, 159] width 49 height 9
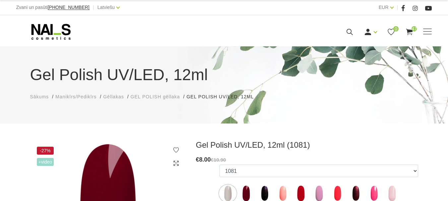
select select "5894"
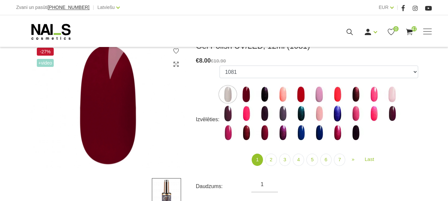
scroll to position [100, 0]
type input "2"
click at [271, 182] on input "2" at bounding box center [264, 184] width 27 height 8
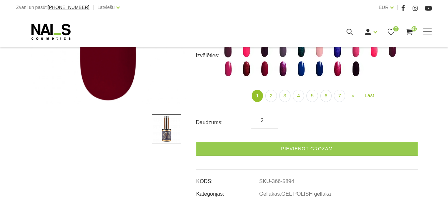
scroll to position [166, 0]
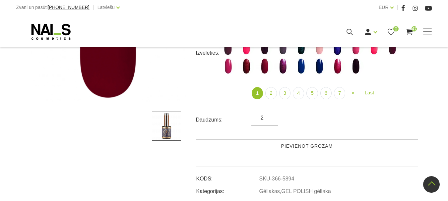
click at [281, 148] on link "Pievienot grozam" at bounding box center [307, 146] width 222 height 14
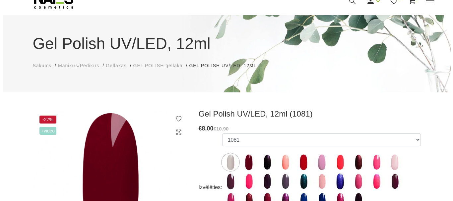
scroll to position [0, 0]
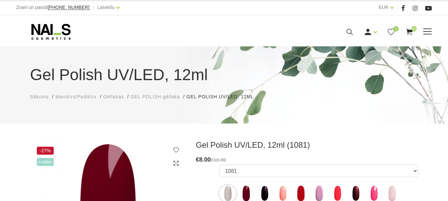
click at [354, 36] on icon at bounding box center [350, 32] width 8 height 8
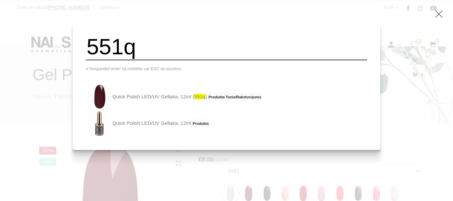
type input "551q"
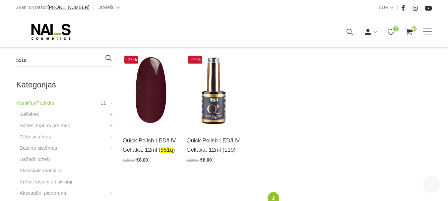
scroll to position [166, 0]
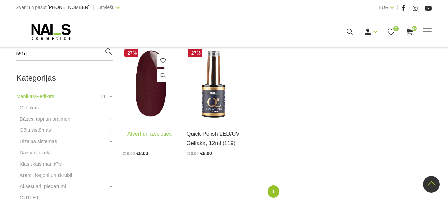
click at [153, 134] on link "Atvērt un izvēlēties" at bounding box center [147, 134] width 49 height 9
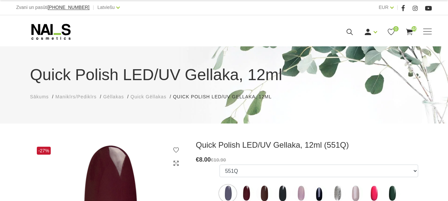
select select "4373"
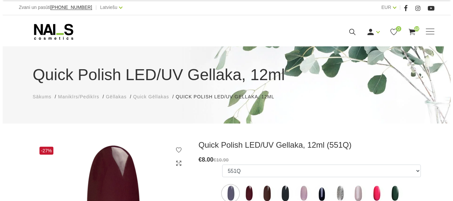
scroll to position [133, 0]
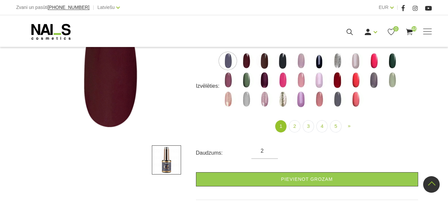
type input "2"
click at [271, 149] on input "2" at bounding box center [264, 151] width 27 height 8
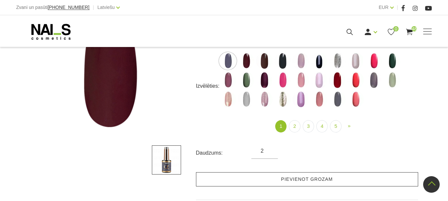
click at [287, 182] on link "Pievienot grozam" at bounding box center [307, 180] width 222 height 14
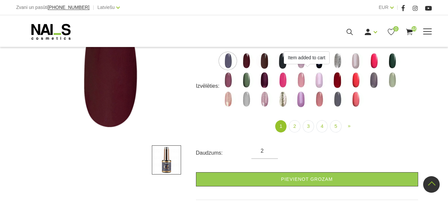
click at [354, 36] on icon at bounding box center [350, 32] width 8 height 8
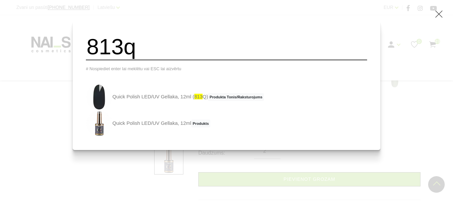
type input "813q"
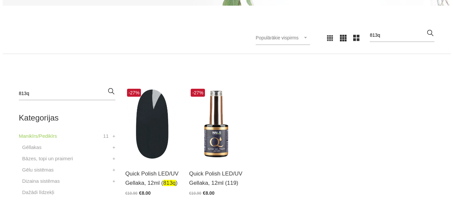
scroll to position [166, 0]
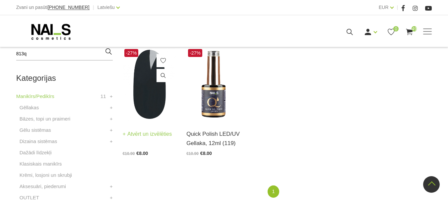
click at [147, 134] on link "Atvērt un izvēlēties" at bounding box center [147, 134] width 49 height 9
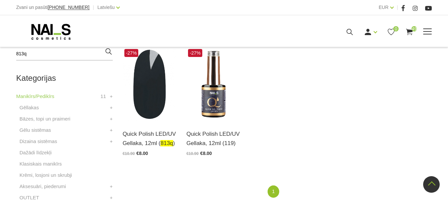
click at [354, 36] on icon at bounding box center [350, 32] width 8 height 8
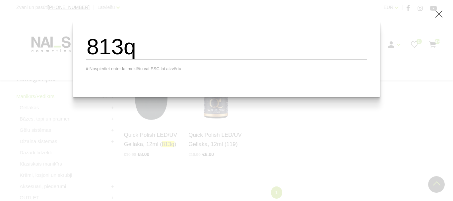
click at [197, 52] on input "813q" at bounding box center [226, 47] width 281 height 27
type input "8"
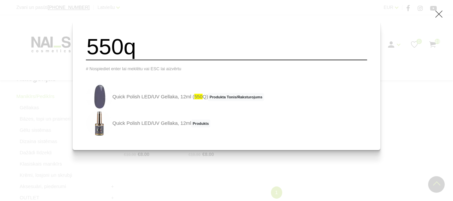
type input "550q"
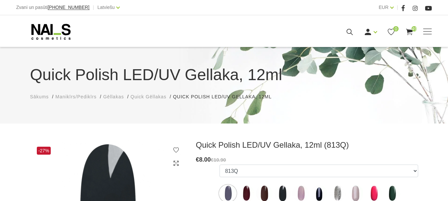
select select "6313"
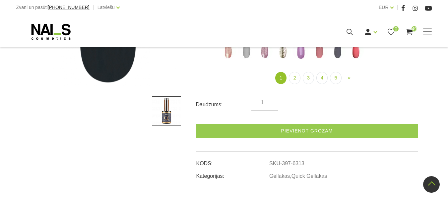
scroll to position [166, 0]
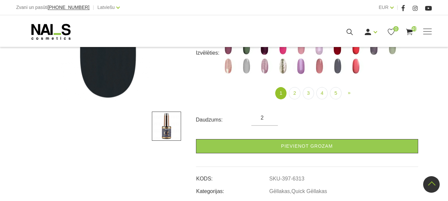
type input "2"
click at [271, 114] on input "2" at bounding box center [264, 118] width 27 height 8
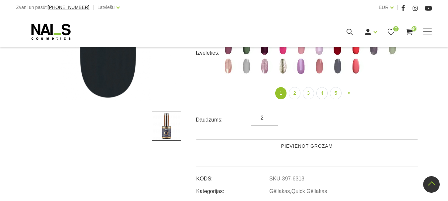
click at [283, 142] on link "Pievienot grozam" at bounding box center [307, 146] width 222 height 14
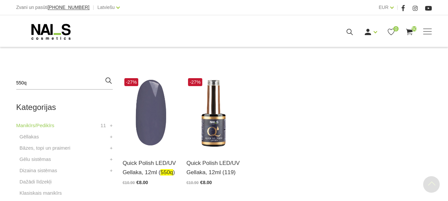
scroll to position [199, 0]
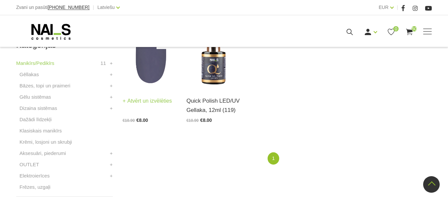
click at [138, 103] on link "Atvērt un izvēlēties" at bounding box center [147, 101] width 49 height 9
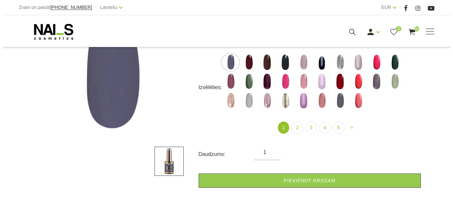
scroll to position [133, 0]
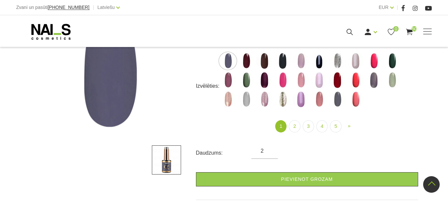
type input "2"
click at [270, 149] on input "2" at bounding box center [264, 151] width 27 height 8
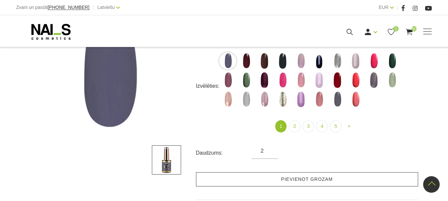
click at [285, 179] on link "Pievienot grozam" at bounding box center [307, 180] width 222 height 14
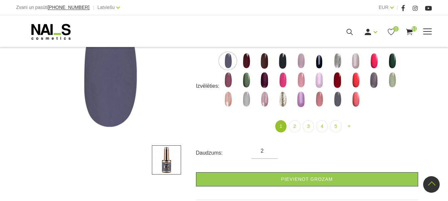
click at [354, 36] on icon at bounding box center [350, 32] width 8 height 8
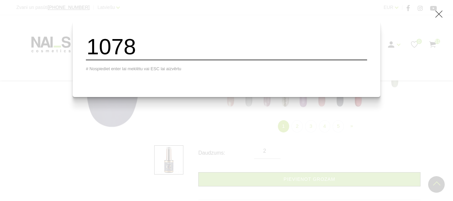
type input "1078"
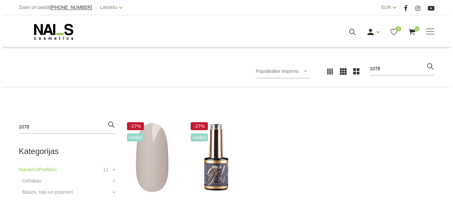
scroll to position [100, 0]
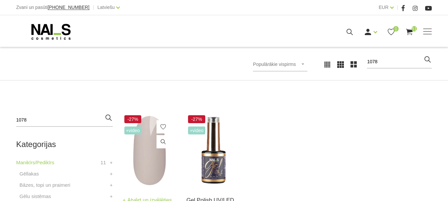
click at [134, 159] on img at bounding box center [150, 151] width 54 height 74
click at [354, 36] on icon at bounding box center [350, 32] width 8 height 8
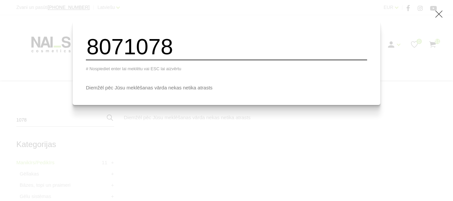
click at [205, 45] on input "8071078" at bounding box center [226, 47] width 281 height 27
type input "8"
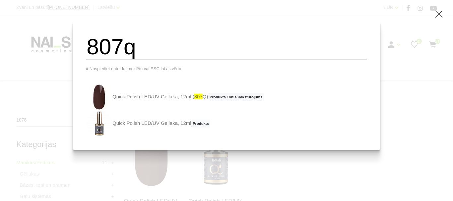
type input "807q"
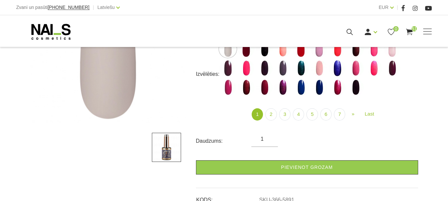
scroll to position [166, 0]
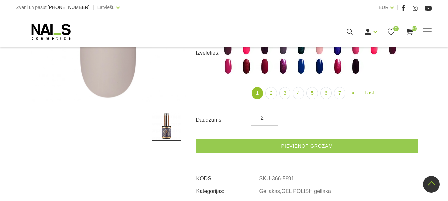
type input "2"
click at [270, 116] on input "2" at bounding box center [264, 118] width 27 height 8
drag, startPoint x: 280, startPoint y: 147, endPoint x: 229, endPoint y: 72, distance: 90.6
click at [280, 147] on link "Pievienot grozam" at bounding box center [307, 146] width 222 height 14
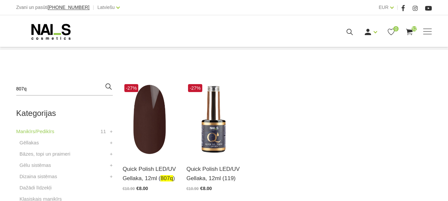
scroll to position [133, 0]
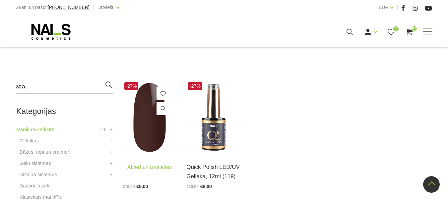
click at [156, 125] on img at bounding box center [150, 118] width 54 height 74
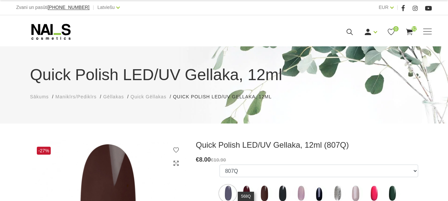
select select "5731"
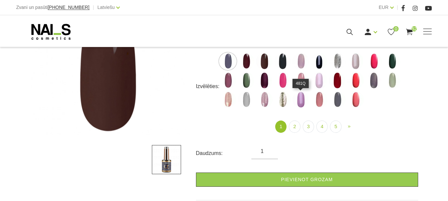
scroll to position [133, 0]
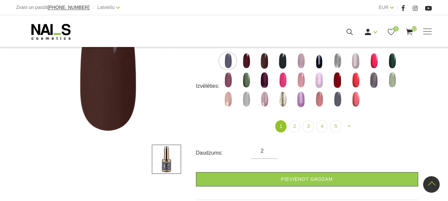
type input "2"
click at [270, 149] on input "2" at bounding box center [264, 151] width 27 height 8
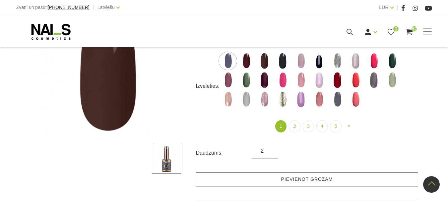
drag, startPoint x: 281, startPoint y: 182, endPoint x: 290, endPoint y: 177, distance: 10.8
click at [281, 182] on link "Pievienot grozam" at bounding box center [307, 180] width 222 height 14
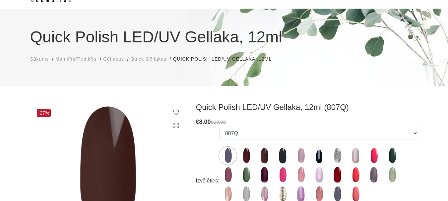
scroll to position [0, 0]
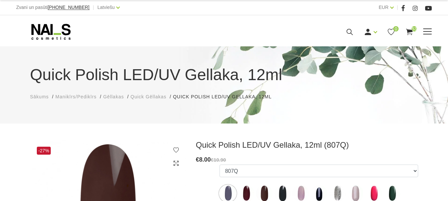
click at [0, 0] on link "Gēllakas" at bounding box center [0, 0] width 0 height 0
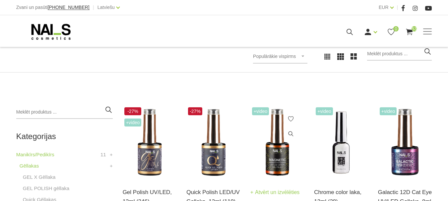
scroll to position [100, 0]
click at [269, 170] on img at bounding box center [277, 143] width 54 height 74
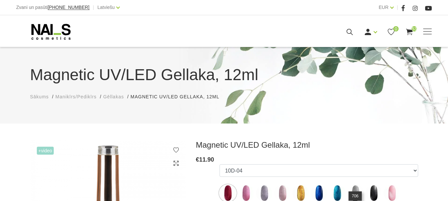
scroll to position [100, 0]
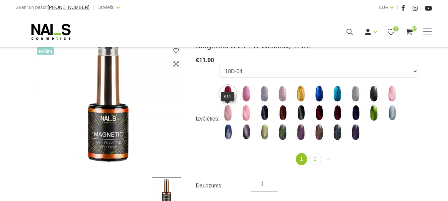
click at [228, 111] on img at bounding box center [228, 113] width 17 height 17
select select "4637"
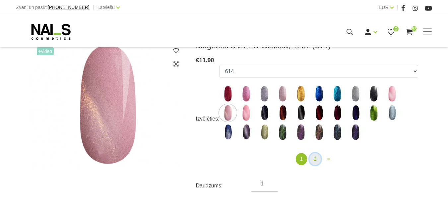
click at [315, 158] on link "2" at bounding box center [315, 159] width 11 height 12
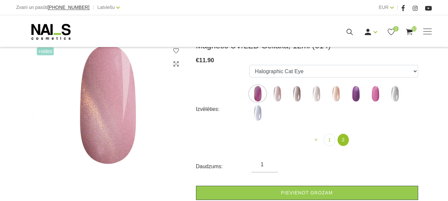
click at [280, 93] on img at bounding box center [277, 94] width 17 height 17
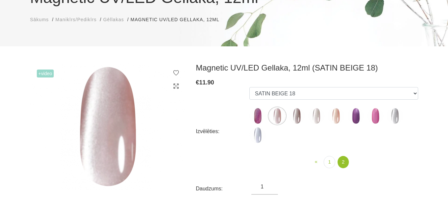
scroll to position [66, 0]
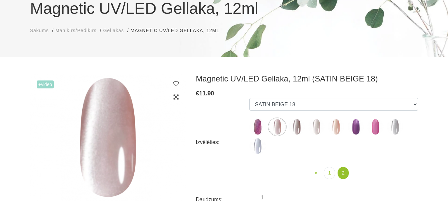
click at [339, 131] on img at bounding box center [336, 127] width 17 height 17
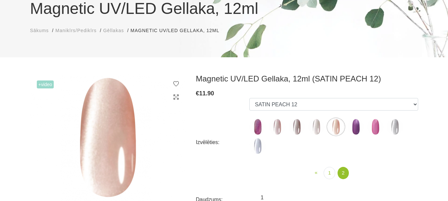
scroll to position [100, 0]
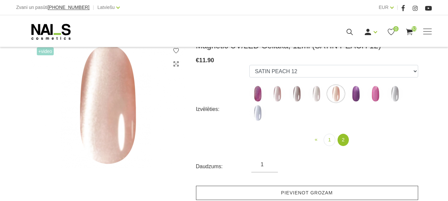
click at [317, 194] on link "Pievienot grozam" at bounding box center [307, 193] width 222 height 14
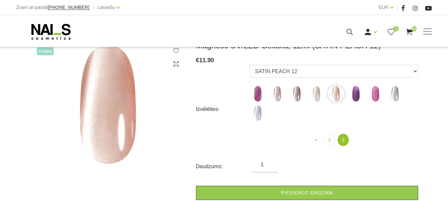
click at [276, 96] on img at bounding box center [277, 94] width 17 height 17
select select "6299"
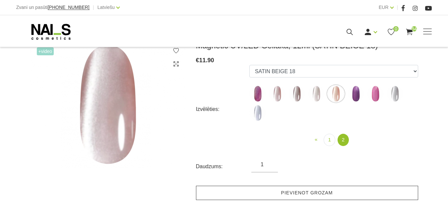
click at [310, 195] on link "Pievienot grozam" at bounding box center [307, 193] width 222 height 14
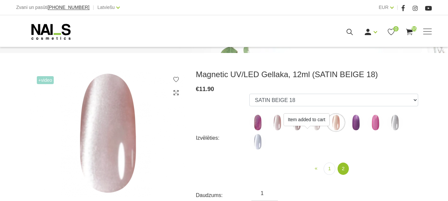
scroll to position [133, 0]
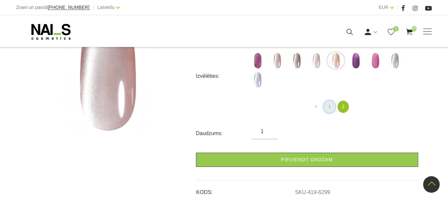
click at [330, 107] on link "1" at bounding box center [329, 107] width 11 height 12
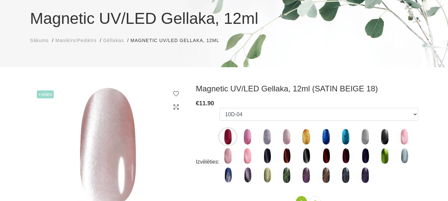
scroll to position [66, 0]
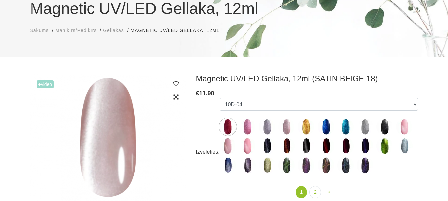
click at [384, 124] on img at bounding box center [385, 127] width 17 height 17
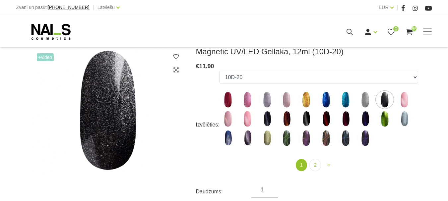
scroll to position [133, 0]
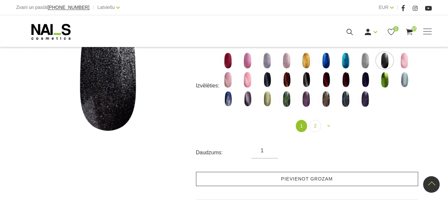
click at [292, 178] on link "Pievienot grozam" at bounding box center [307, 179] width 222 height 14
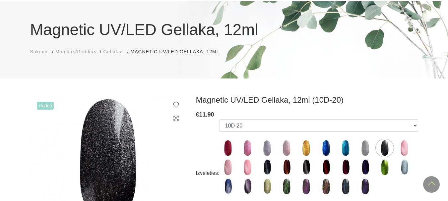
scroll to position [33, 0]
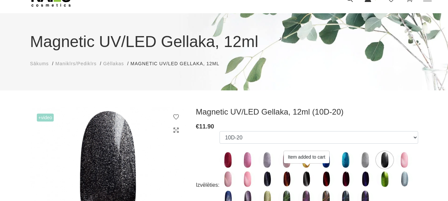
click at [266, 178] on img at bounding box center [267, 179] width 17 height 17
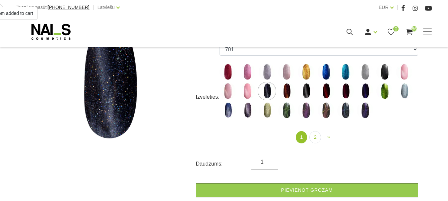
scroll to position [133, 0]
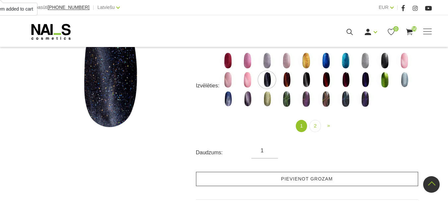
click at [315, 179] on link "Pievienot grozam" at bounding box center [307, 179] width 222 height 14
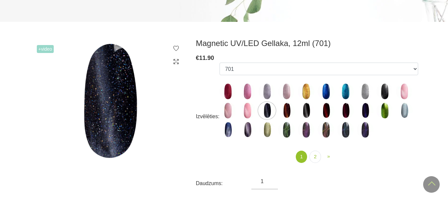
scroll to position [66, 0]
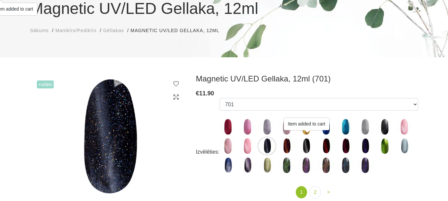
click at [307, 147] on img at bounding box center [306, 146] width 17 height 17
select select "4641"
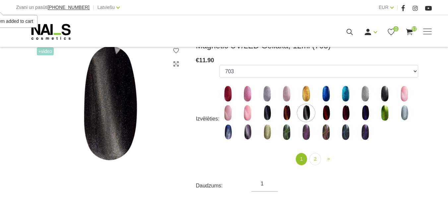
scroll to position [133, 0]
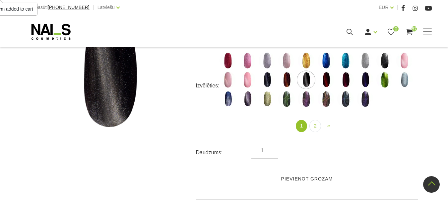
click at [317, 179] on link "Pievienot grozam" at bounding box center [307, 179] width 222 height 14
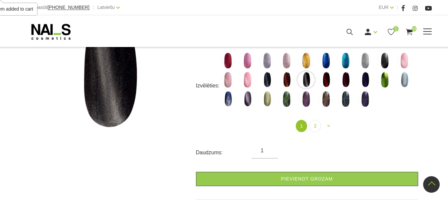
click at [0, 0] on link "Gēllakas" at bounding box center [0, 0] width 0 height 0
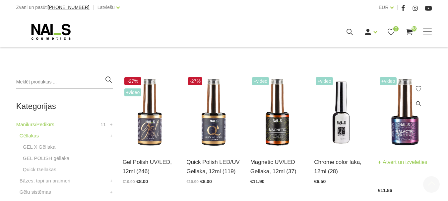
scroll to position [133, 0]
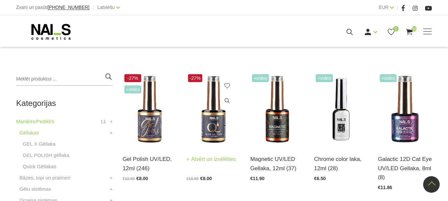
click at [226, 159] on link "Atvērt un izvēlēties" at bounding box center [210, 159] width 49 height 9
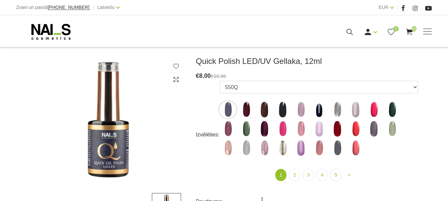
scroll to position [100, 0]
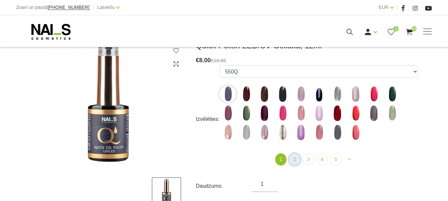
click at [294, 160] on link "2" at bounding box center [294, 160] width 11 height 12
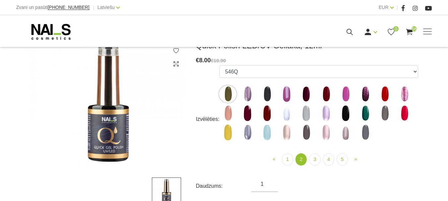
click at [325, 94] on img at bounding box center [326, 94] width 17 height 17
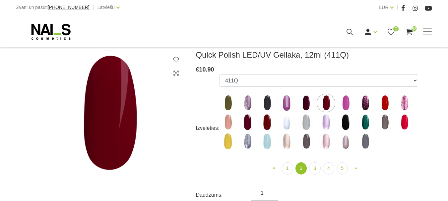
scroll to position [133, 0]
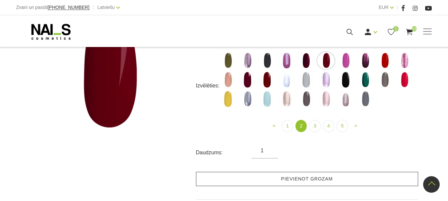
click at [323, 177] on link "Pievienot grozam" at bounding box center [307, 179] width 222 height 14
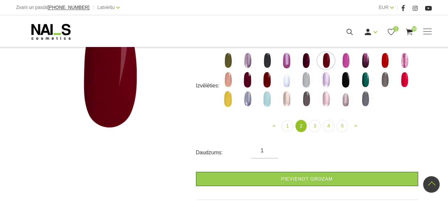
scroll to position [100, 0]
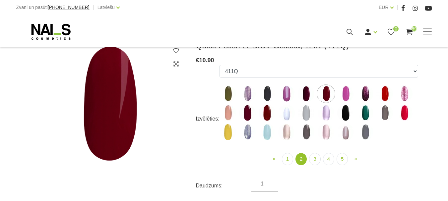
click at [248, 110] on img at bounding box center [247, 113] width 17 height 17
select select "4383"
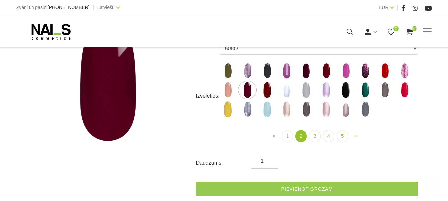
scroll to position [166, 0]
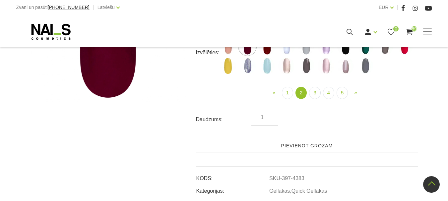
click at [329, 148] on link "Pievienot grozam" at bounding box center [307, 146] width 222 height 14
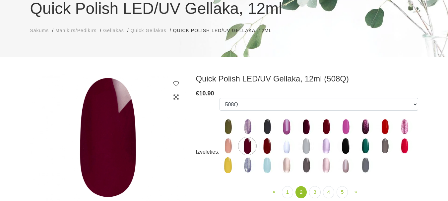
scroll to position [100, 0]
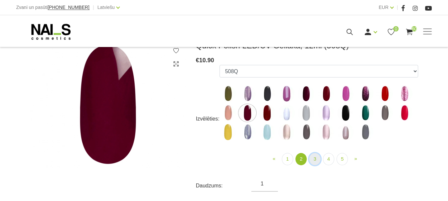
click at [314, 161] on link "3" at bounding box center [314, 159] width 11 height 12
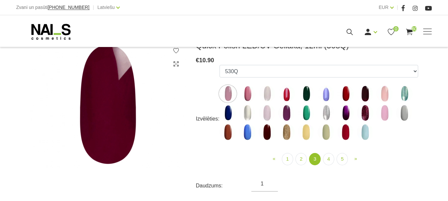
click at [264, 134] on img at bounding box center [267, 132] width 17 height 17
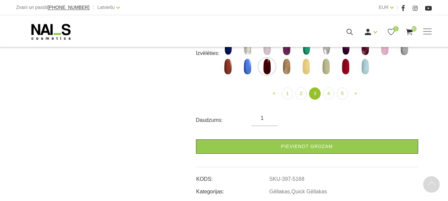
scroll to position [166, 0]
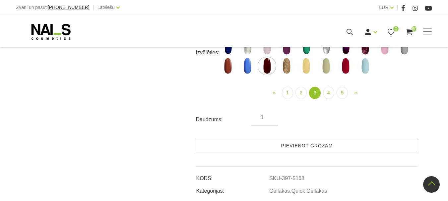
click at [293, 148] on link "Pievienot grozam" at bounding box center [307, 146] width 222 height 14
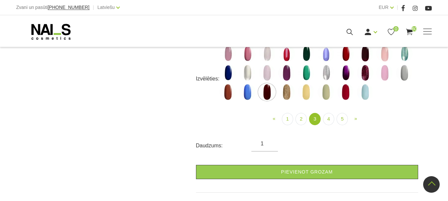
scroll to position [100, 0]
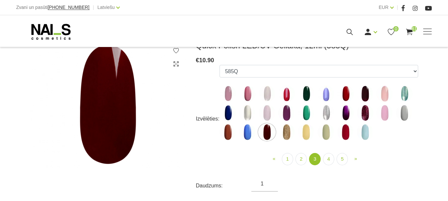
click at [366, 92] on img at bounding box center [365, 94] width 17 height 17
select select "4425"
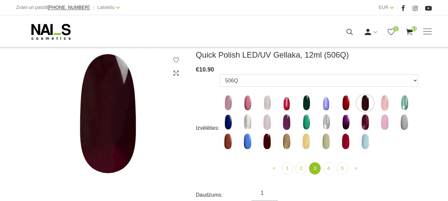
scroll to position [133, 0]
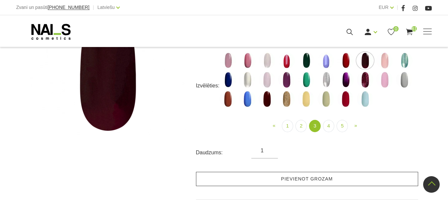
click at [306, 175] on link "Pievienot grozam" at bounding box center [307, 179] width 222 height 14
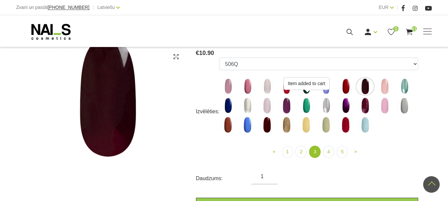
scroll to position [100, 0]
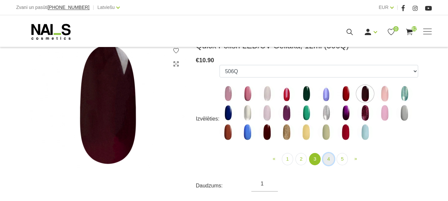
click at [331, 159] on link "4" at bounding box center [328, 159] width 11 height 12
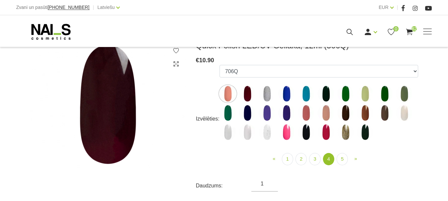
click at [348, 114] on img at bounding box center [345, 113] width 17 height 17
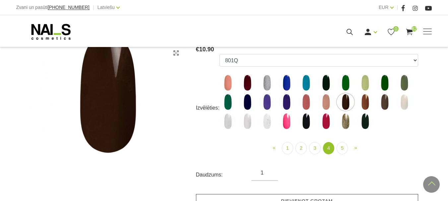
scroll to position [100, 0]
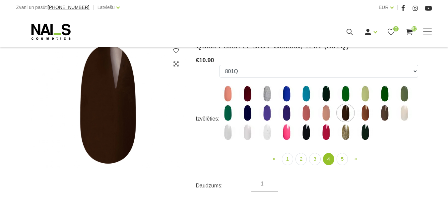
click at [367, 112] on img at bounding box center [365, 113] width 17 height 17
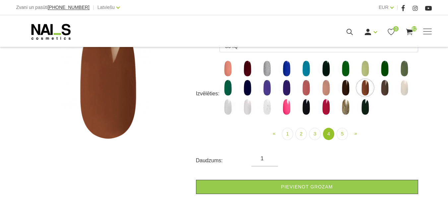
scroll to position [133, 0]
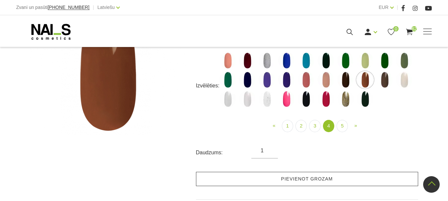
click at [316, 177] on link "Pievienot grozam" at bounding box center [307, 179] width 222 height 14
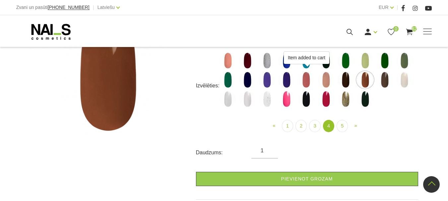
scroll to position [100, 0]
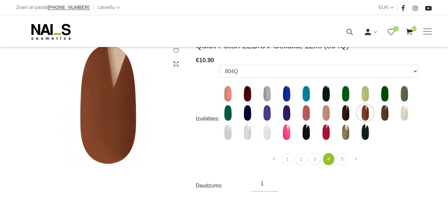
click at [385, 116] on img at bounding box center [385, 113] width 17 height 17
select select "5729"
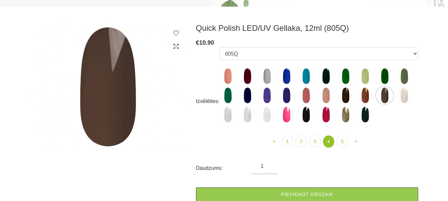
scroll to position [133, 0]
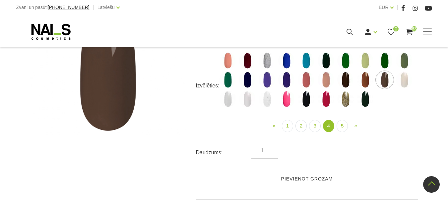
click at [316, 182] on link "Pievienot grozam" at bounding box center [307, 179] width 222 height 14
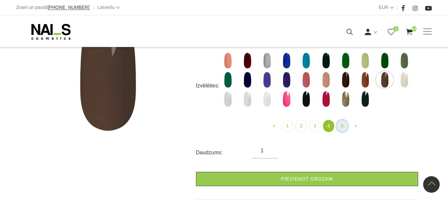
click at [342, 128] on link "5" at bounding box center [342, 126] width 11 height 12
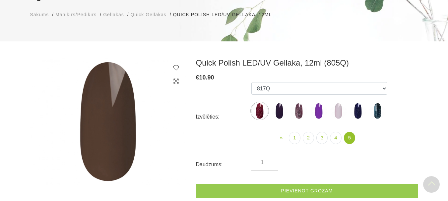
scroll to position [66, 0]
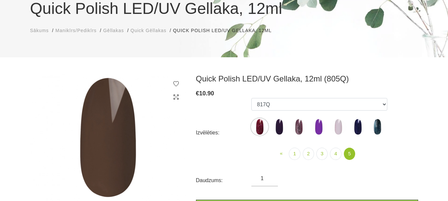
click at [280, 126] on img at bounding box center [279, 127] width 17 height 17
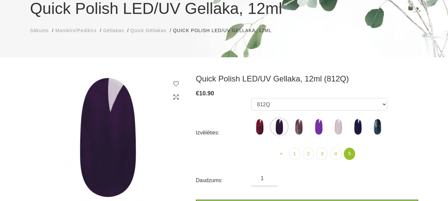
click at [256, 124] on img at bounding box center [259, 127] width 17 height 17
select select "6314"
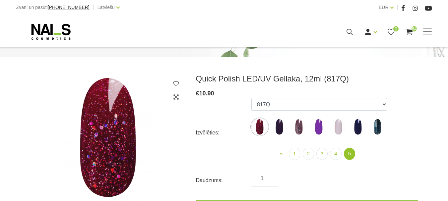
scroll to position [100, 0]
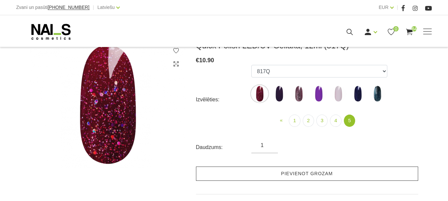
click at [309, 173] on link "Pievienot grozam" at bounding box center [307, 174] width 222 height 14
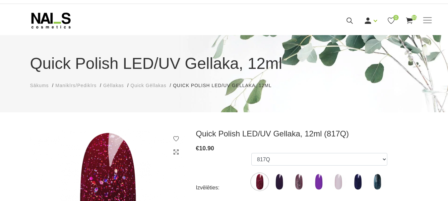
scroll to position [0, 0]
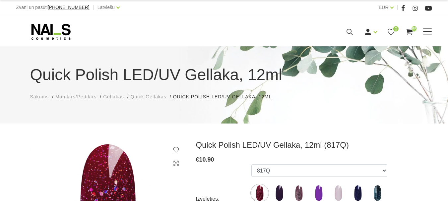
click at [0, 0] on link "Gēllakas" at bounding box center [0, 0] width 0 height 0
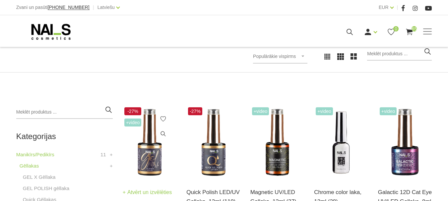
scroll to position [100, 0]
click at [154, 158] on img at bounding box center [150, 143] width 54 height 74
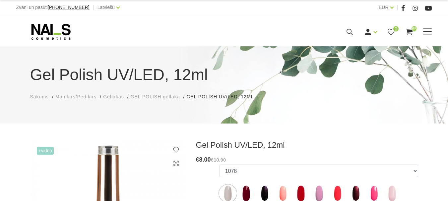
click at [417, 32] on span "65" at bounding box center [414, 28] width 5 height 5
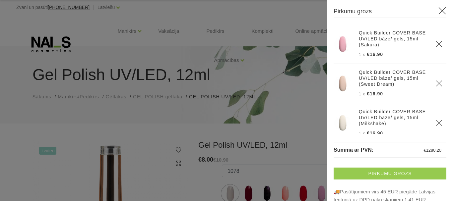
click at [391, 173] on link "Pirkumu grozs" at bounding box center [390, 174] width 113 height 12
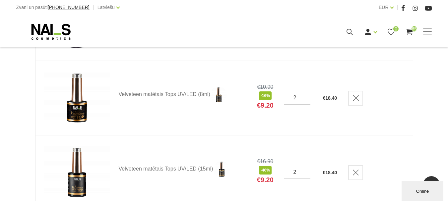
scroll to position [929, 0]
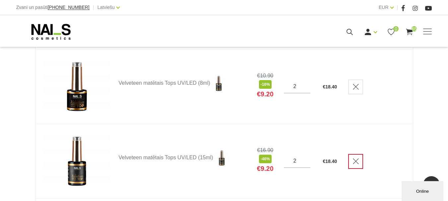
click at [356, 164] on icon "Delete" at bounding box center [356, 161] width 7 height 7
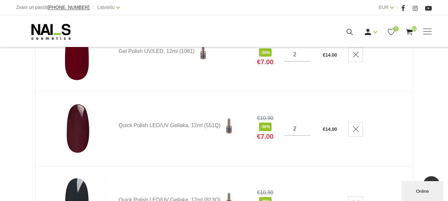
scroll to position [3716, 0]
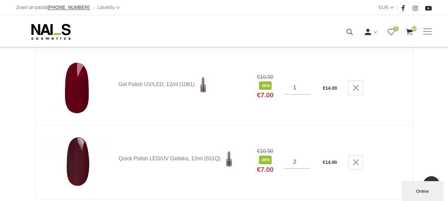
type input "1"
click at [307, 91] on input "1" at bounding box center [297, 88] width 27 height 6
click at [386, 115] on td at bounding box center [376, 88] width 73 height 74
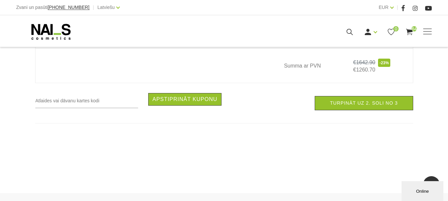
scroll to position [5110, 0]
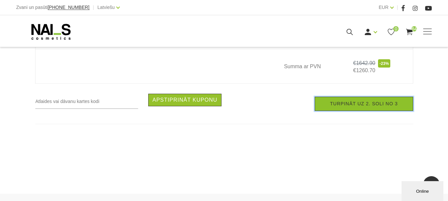
click at [361, 111] on link "Turpināt uz 2. soli no 3" at bounding box center [364, 104] width 98 height 14
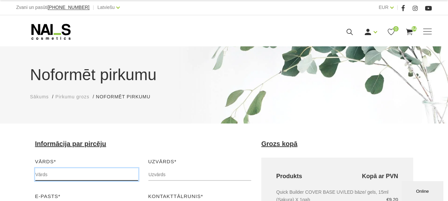
click at [82, 174] on input "text" at bounding box center [86, 175] width 103 height 13
type input "Kristīne"
type input "Šņoriņa"
type input "[EMAIL_ADDRESS][DOMAIN_NAME]"
type input "22009505"
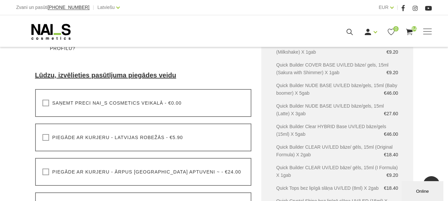
scroll to position [199, 0]
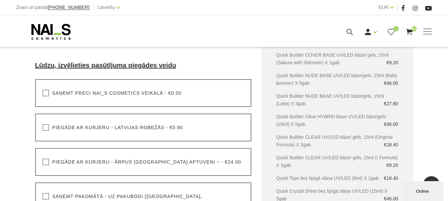
click at [47, 128] on label "Piegāde ar kurjeru - Latvijas robežās - €5.90" at bounding box center [112, 127] width 141 height 7
click at [0, 0] on input "Piegāde ar kurjeru - Latvijas robežās - €5.90" at bounding box center [0, 0] width 0 height 0
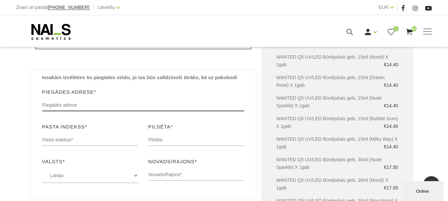
scroll to position [332, 0]
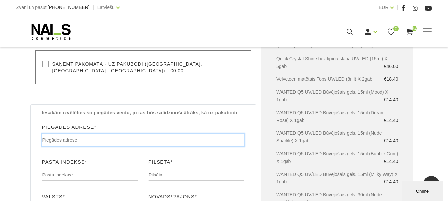
click at [107, 138] on input "text" at bounding box center [143, 140] width 203 height 13
type input "Talsi, [STREET_ADDRESS], [GEOGRAPHIC_DATA]"
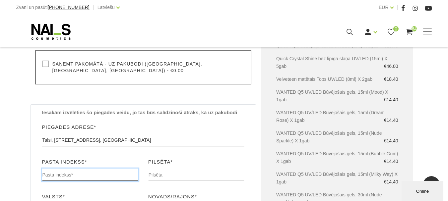
type input "LV-3201"
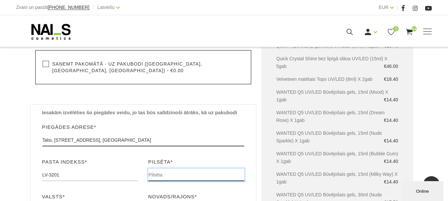
type input "Talsi"
type input "[GEOGRAPHIC_DATA]"
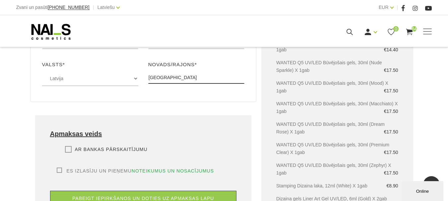
scroll to position [465, 0]
click at [71, 146] on label "Ar bankas pārskaitījumu" at bounding box center [106, 149] width 83 height 7
click at [0, 0] on input "Ar bankas pārskaitījumu" at bounding box center [0, 0] width 0 height 0
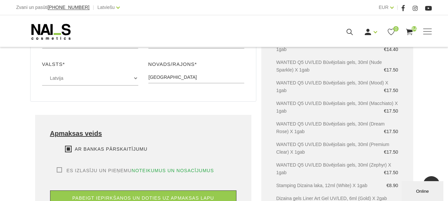
click at [61, 168] on label "Es izlasīju un pieņemu noteikumus un nosacījumus" at bounding box center [136, 171] width 158 height 7
click at [0, 0] on input "Es izlasīju un pieņemu noteikumus un nosacījumus" at bounding box center [0, 0] width 0 height 0
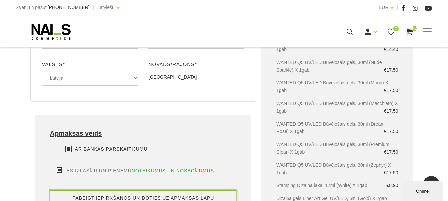
click at [101, 191] on button "pabeigt iepirkšanos un doties uz apmaksas lapu" at bounding box center [143, 198] width 187 height 15
